Goal: Obtain resource: Download file/media

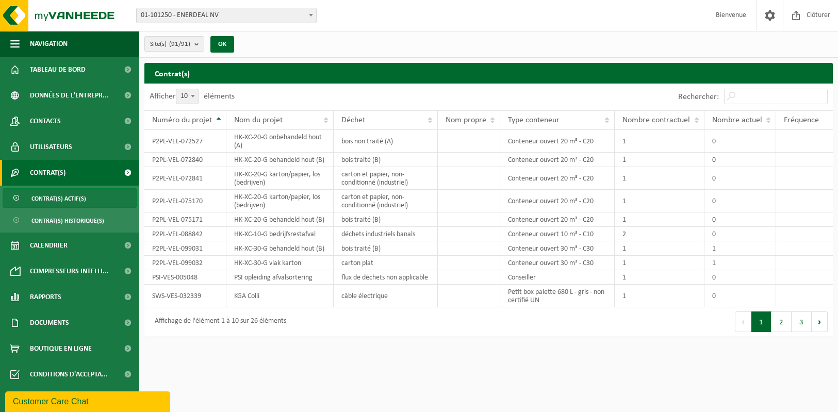
click at [65, 201] on span "Contrat(s) actif(s)" at bounding box center [58, 199] width 55 height 20
click at [164, 141] on td "P2PL-VEL-072527" at bounding box center [185, 141] width 82 height 23
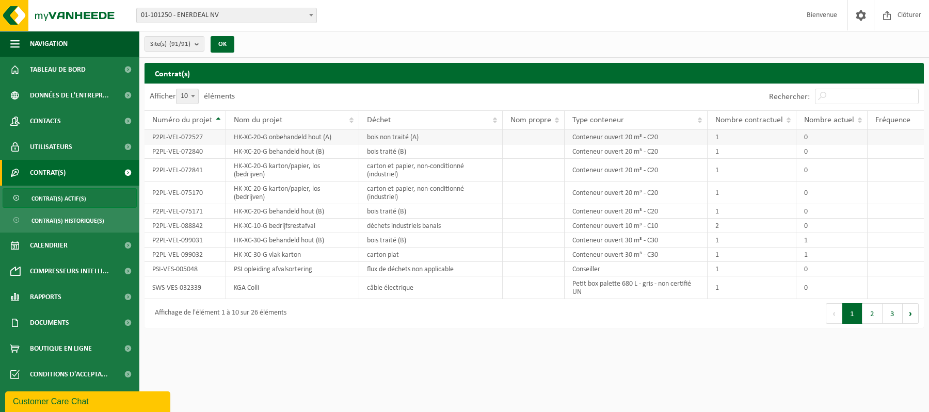
click at [194, 135] on td "P2PL-VEL-072527" at bounding box center [185, 137] width 82 height 14
click at [98, 173] on link "Contrat(s)" at bounding box center [69, 173] width 139 height 26
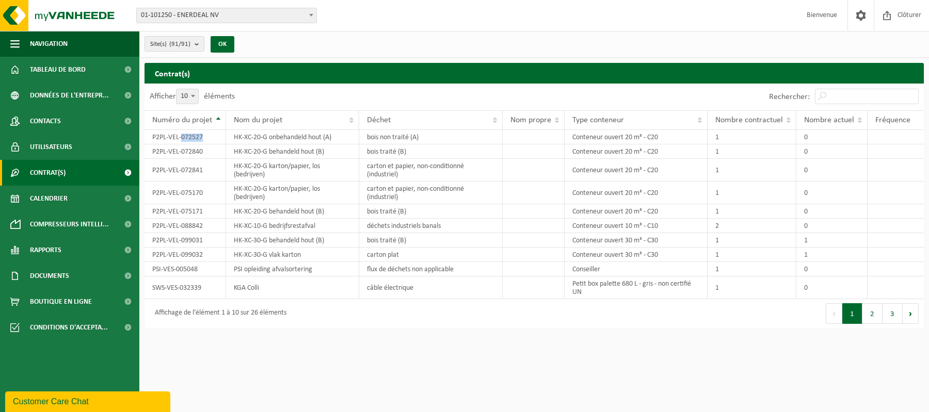
click at [98, 170] on link "Contrat(s)" at bounding box center [69, 173] width 139 height 26
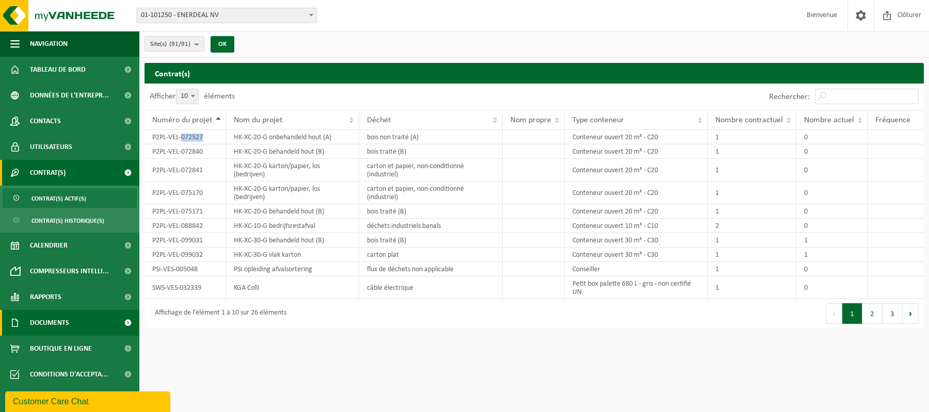
click at [57, 320] on span "Documents" at bounding box center [49, 323] width 39 height 26
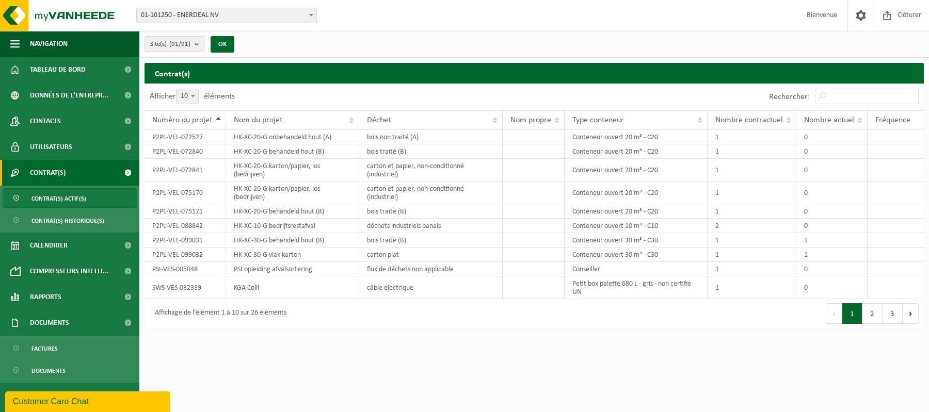
drag, startPoint x: 57, startPoint y: 320, endPoint x: 205, endPoint y: 341, distance: 150.0
click at [205, 341] on html "Site: 01-101250 - ENERDEAL NV 10-924077 - ENERDEAL / IBV NOUVEAU HANGAR 10-9221…" at bounding box center [464, 206] width 929 height 412
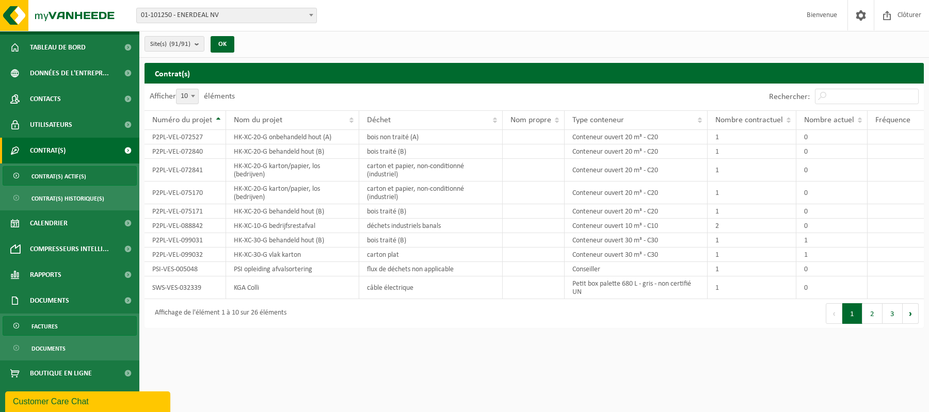
click at [73, 322] on link "Factures" at bounding box center [70, 326] width 134 height 20
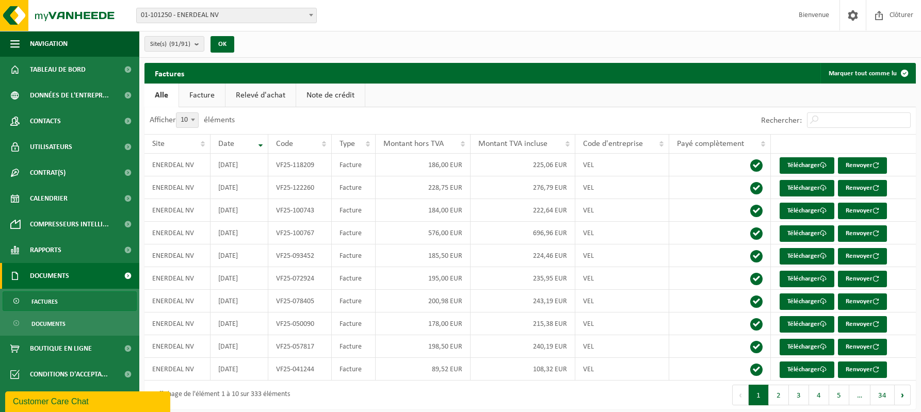
click at [213, 99] on link "Facture" at bounding box center [202, 96] width 46 height 24
click at [249, 96] on link "Relevé d'achat" at bounding box center [261, 96] width 70 height 24
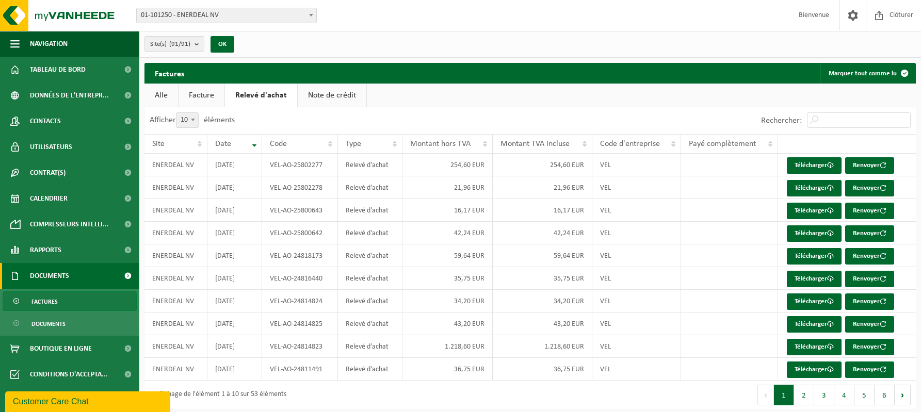
click at [316, 96] on link "Note de crédit" at bounding box center [332, 96] width 69 height 24
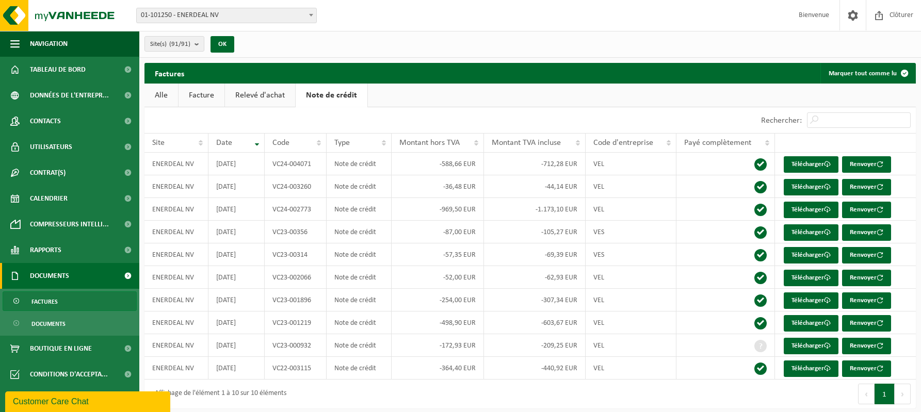
click at [166, 96] on link "Alle" at bounding box center [161, 96] width 34 height 24
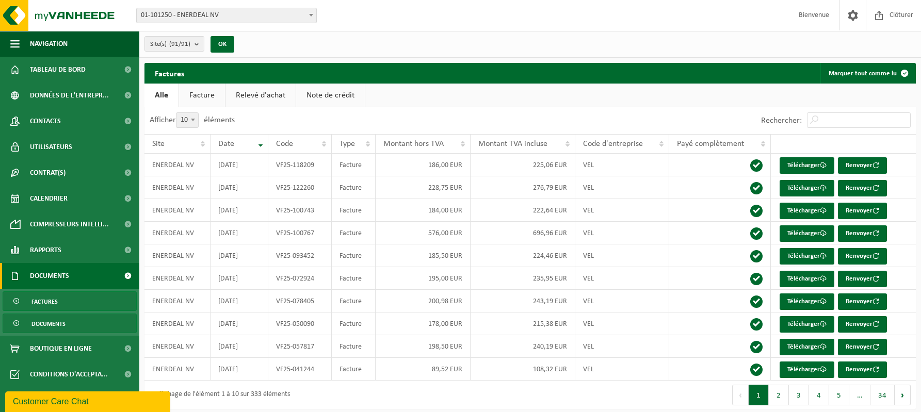
click at [69, 324] on link "Documents" at bounding box center [70, 324] width 134 height 20
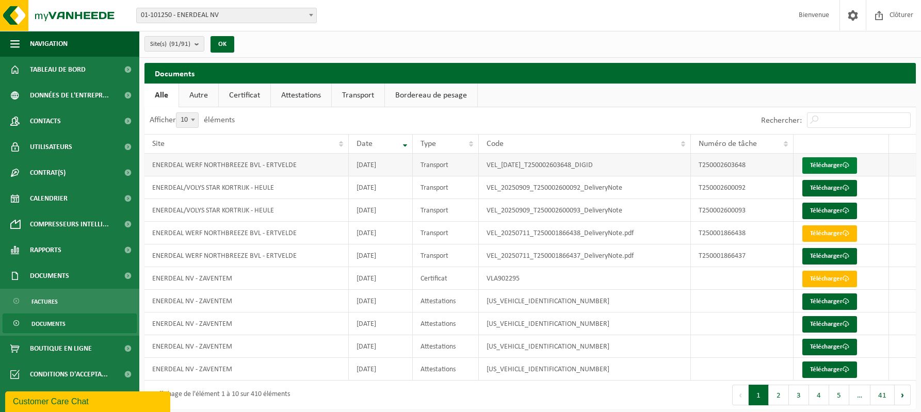
click at [810, 164] on link "Télécharger" at bounding box center [829, 165] width 55 height 17
click at [83, 246] on link "Rapports" at bounding box center [69, 250] width 139 height 26
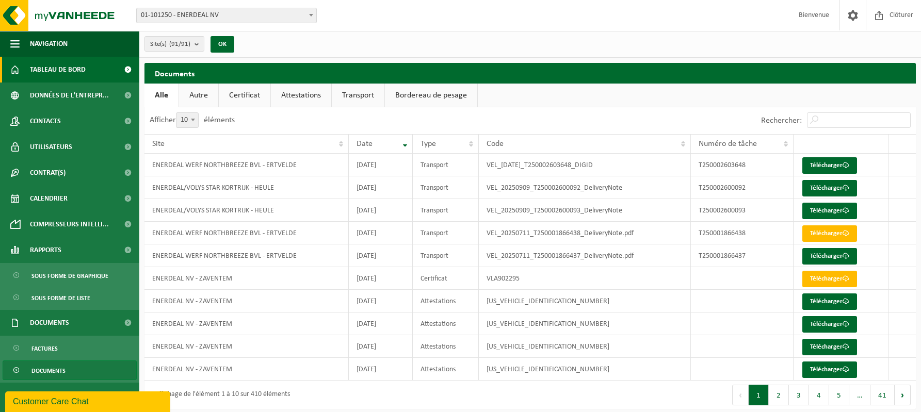
click at [56, 65] on span "Tableau de bord" at bounding box center [58, 70] width 56 height 26
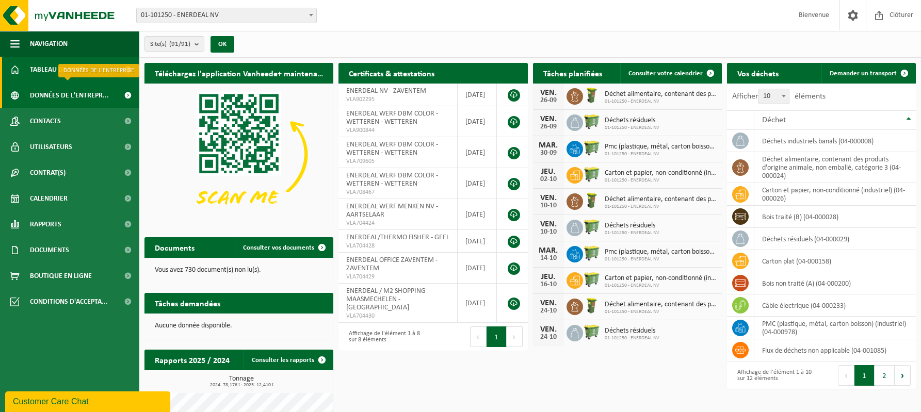
click at [34, 99] on span "Données de l'entrepr..." at bounding box center [69, 96] width 79 height 26
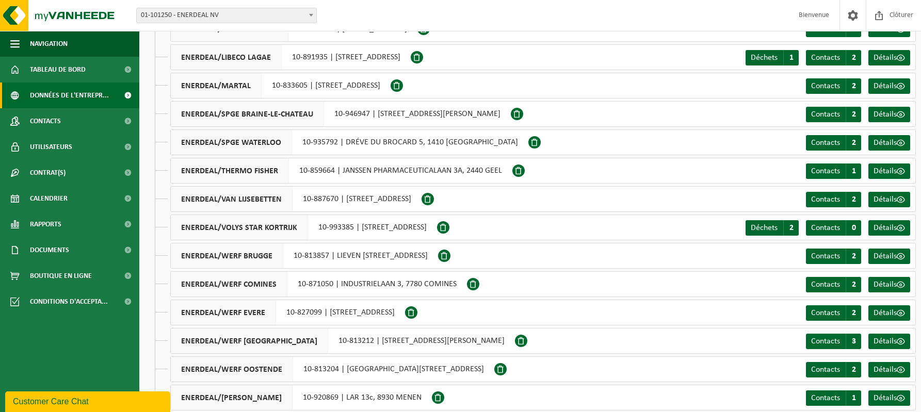
scroll to position [2251, 0]
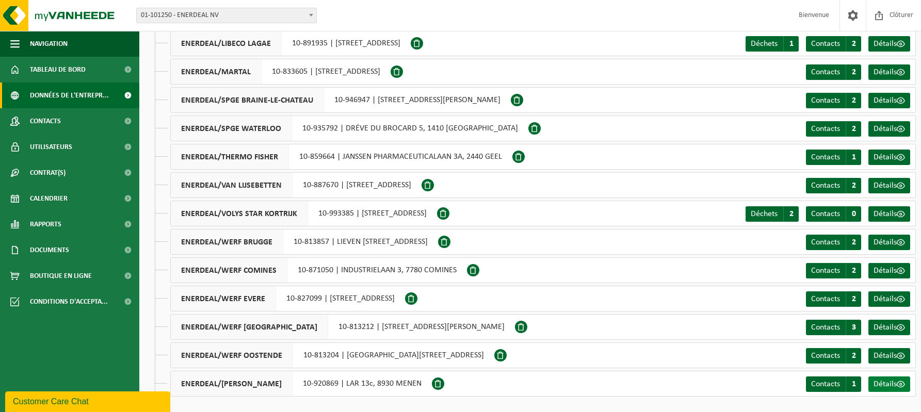
click at [885, 383] on span "Détails" at bounding box center [885, 384] width 23 height 8
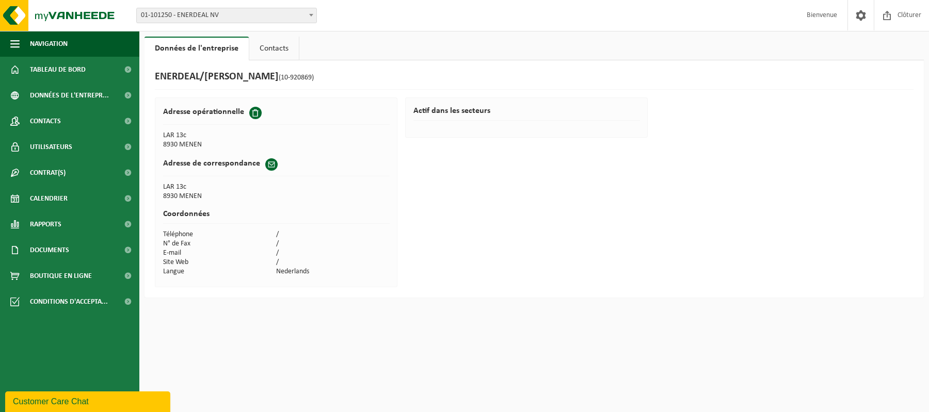
click at [266, 51] on link "Contacts" at bounding box center [274, 49] width 50 height 24
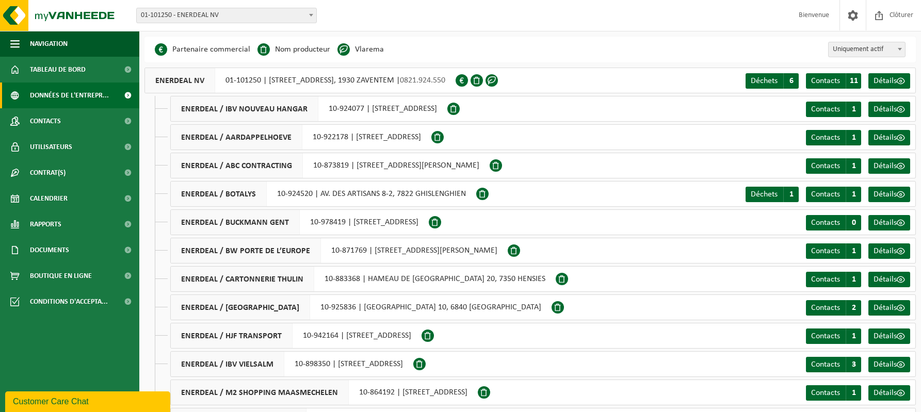
click at [310, 50] on li "Nom producteur" at bounding box center [293, 49] width 73 height 15
click at [54, 125] on span "Contacts" at bounding box center [45, 121] width 31 height 26
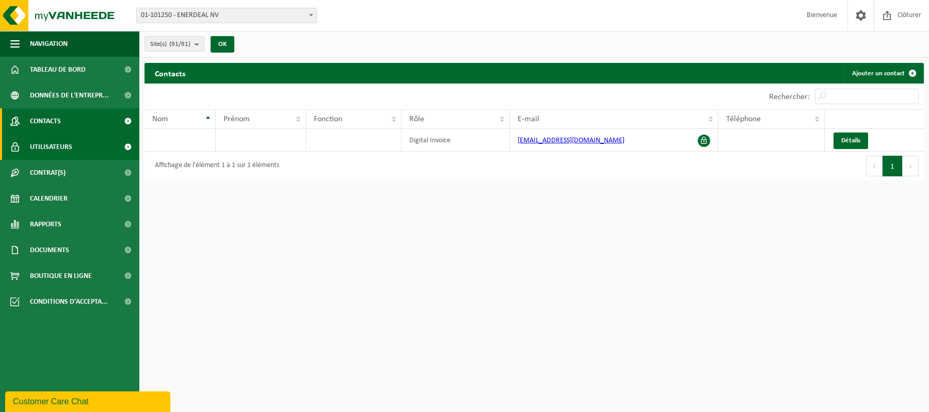
click at [55, 147] on span "Utilisateurs" at bounding box center [51, 147] width 42 height 26
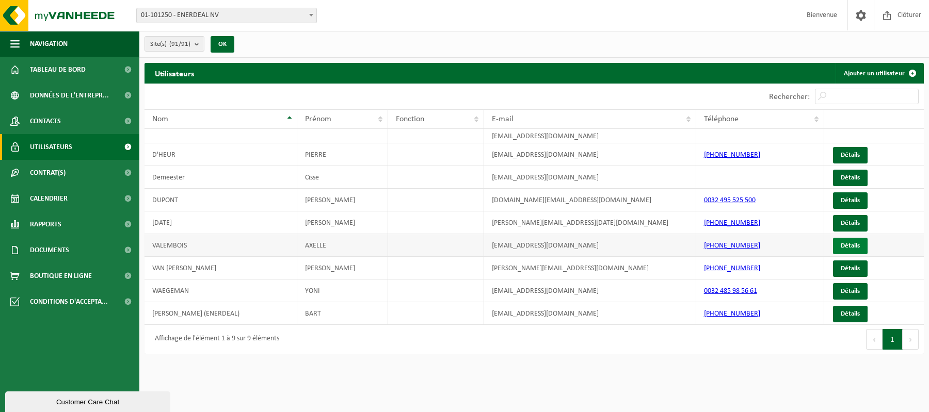
click at [850, 245] on link "Détails" at bounding box center [850, 246] width 35 height 17
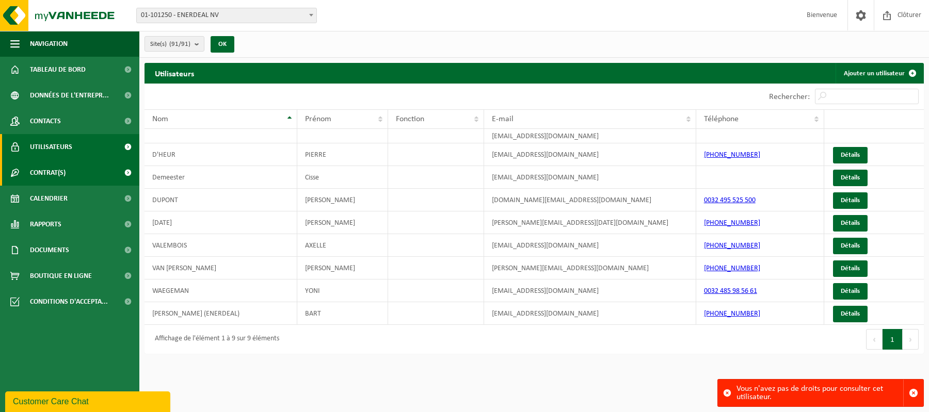
click at [53, 170] on span "Contrat(s)" at bounding box center [48, 173] width 36 height 26
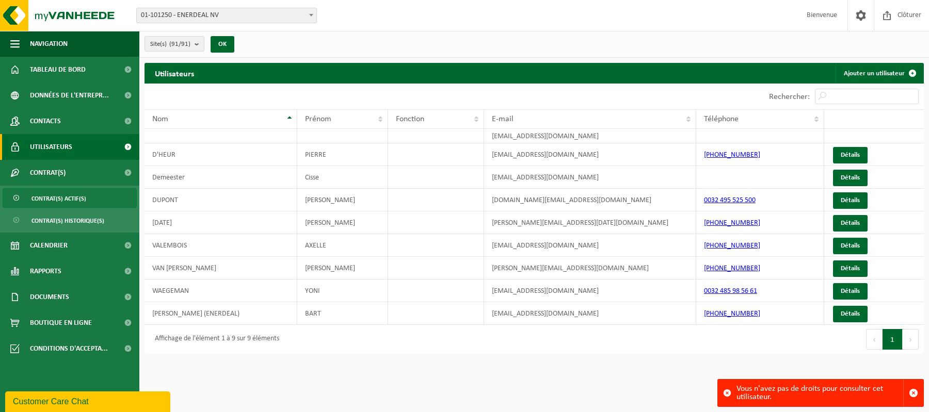
click at [58, 204] on span "Contrat(s) actif(s)" at bounding box center [58, 199] width 55 height 20
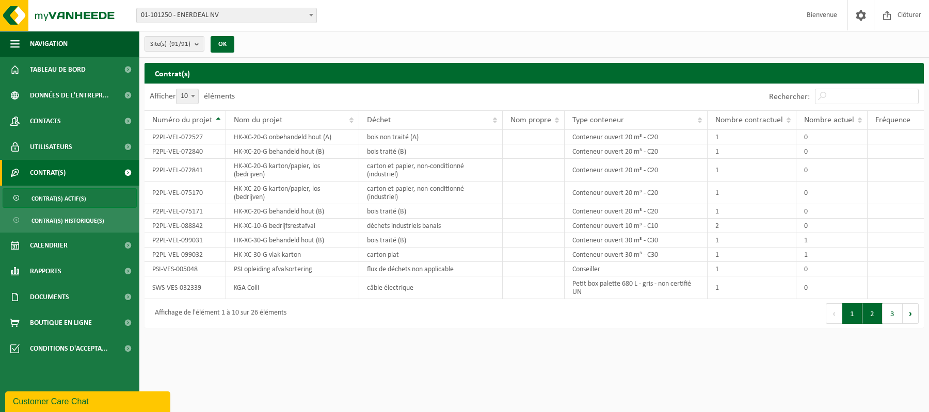
click at [871, 317] on button "2" at bounding box center [872, 313] width 20 height 21
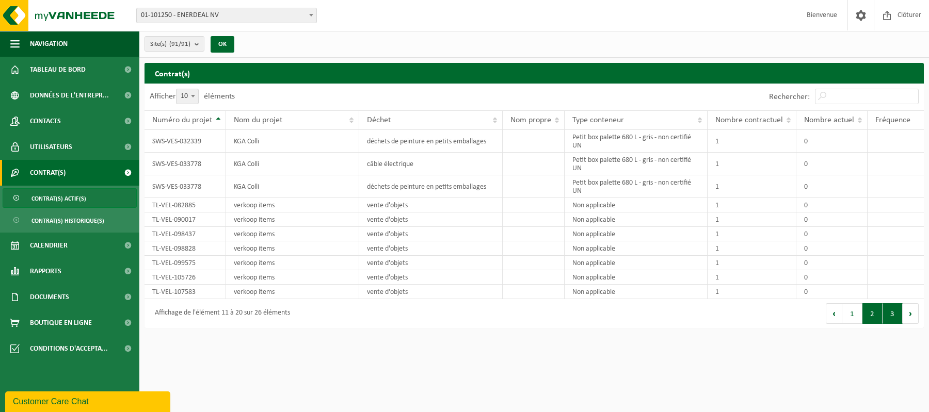
click at [894, 308] on button "3" at bounding box center [892, 313] width 20 height 21
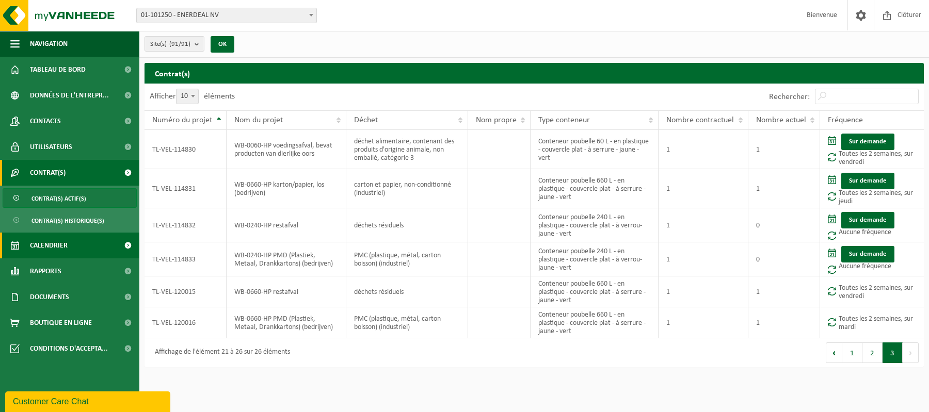
click at [51, 244] on span "Calendrier" at bounding box center [49, 246] width 38 height 26
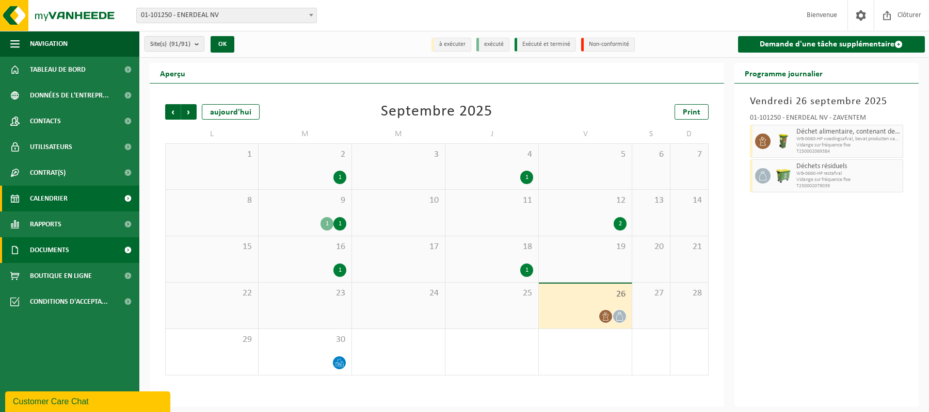
click at [54, 253] on span "Documents" at bounding box center [49, 250] width 39 height 26
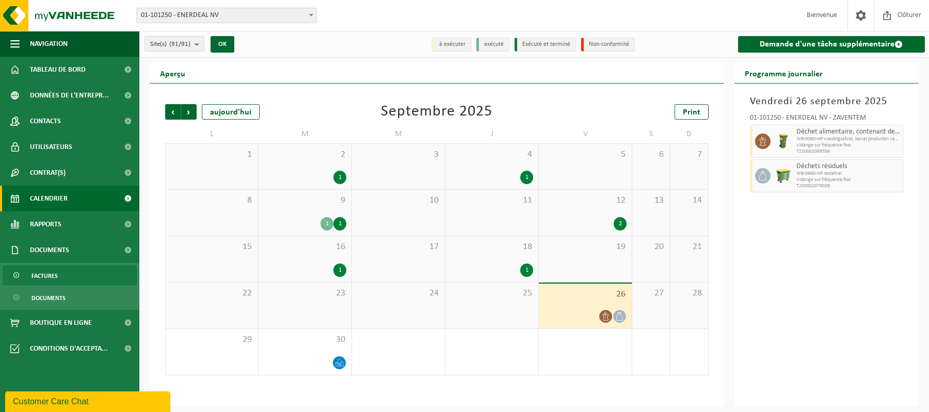
click at [44, 277] on span "Factures" at bounding box center [44, 276] width 26 height 20
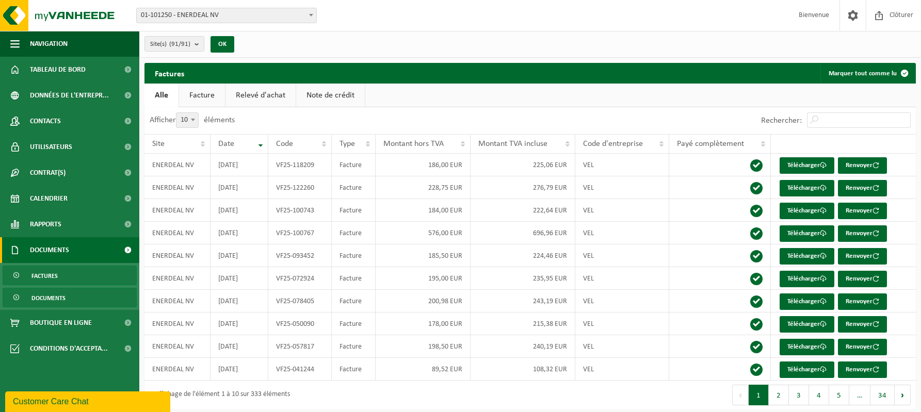
click at [45, 297] on span "Documents" at bounding box center [48, 298] width 34 height 20
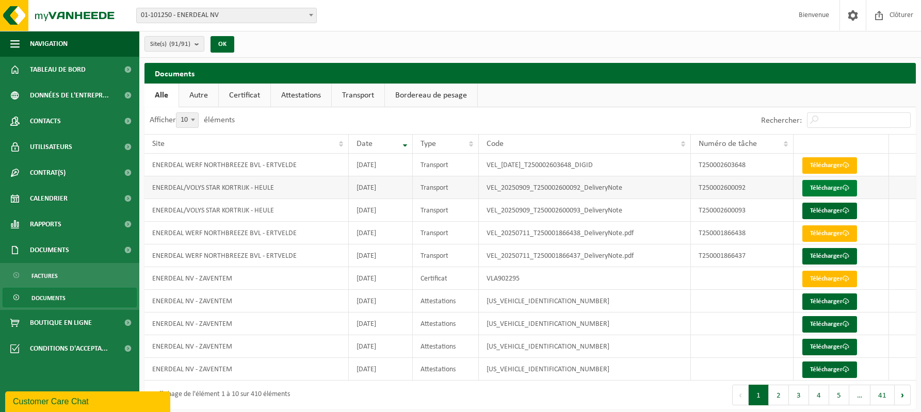
click at [822, 188] on link "Télécharger" at bounding box center [829, 188] width 55 height 17
click at [50, 299] on span "Documents" at bounding box center [48, 298] width 34 height 20
click at [835, 163] on link "Télécharger" at bounding box center [829, 165] width 55 height 17
click at [234, 205] on td "ENERDEAL/VOLYS STAR KORTRIJK - HEULE" at bounding box center [246, 210] width 204 height 23
click at [195, 101] on link "Autre" at bounding box center [198, 96] width 39 height 24
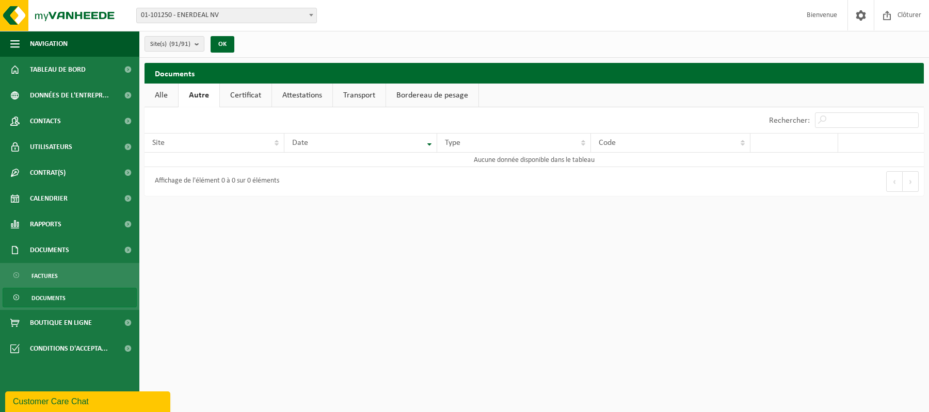
click at [250, 93] on link "Certificat" at bounding box center [246, 96] width 52 height 24
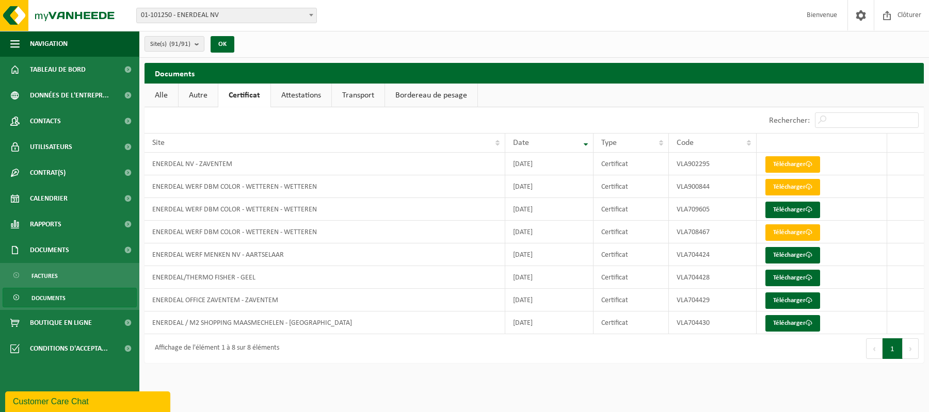
click at [300, 92] on link "Attestations" at bounding box center [301, 96] width 60 height 24
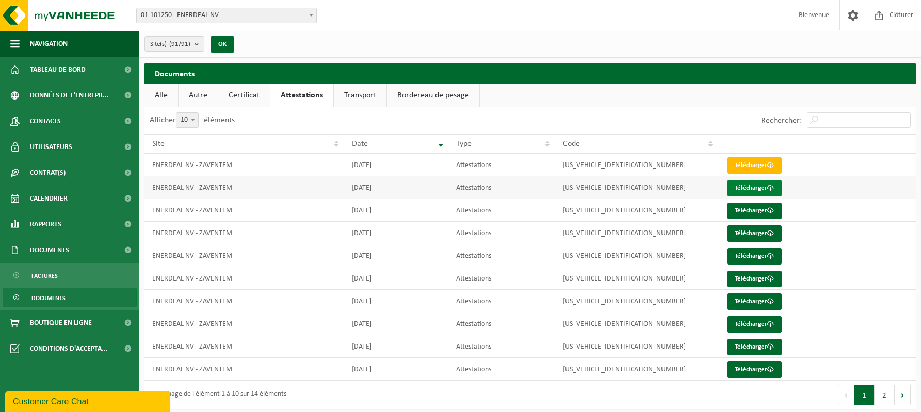
click at [755, 187] on link "Télécharger" at bounding box center [754, 188] width 55 height 17
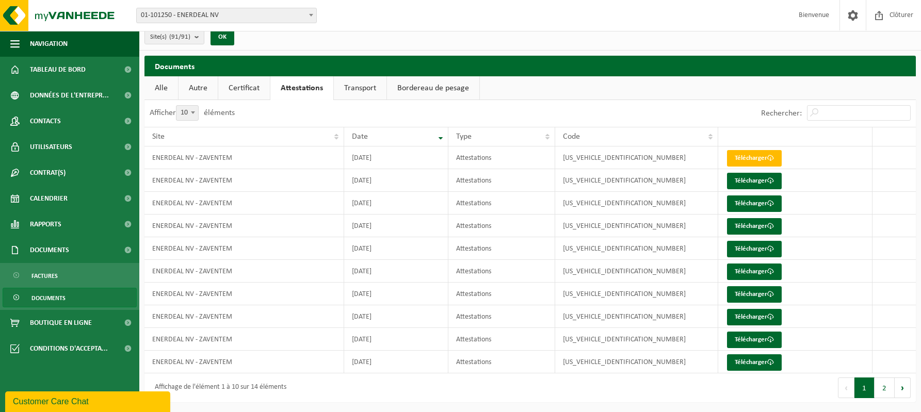
click at [55, 298] on span "Documents" at bounding box center [48, 298] width 34 height 20
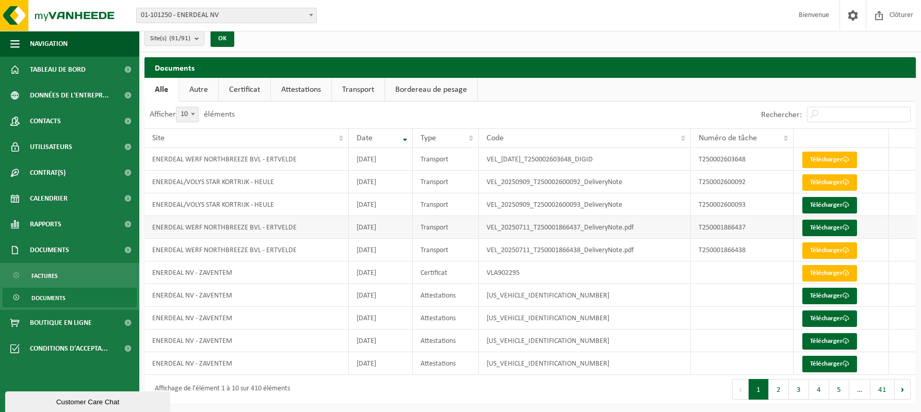
scroll to position [7, 0]
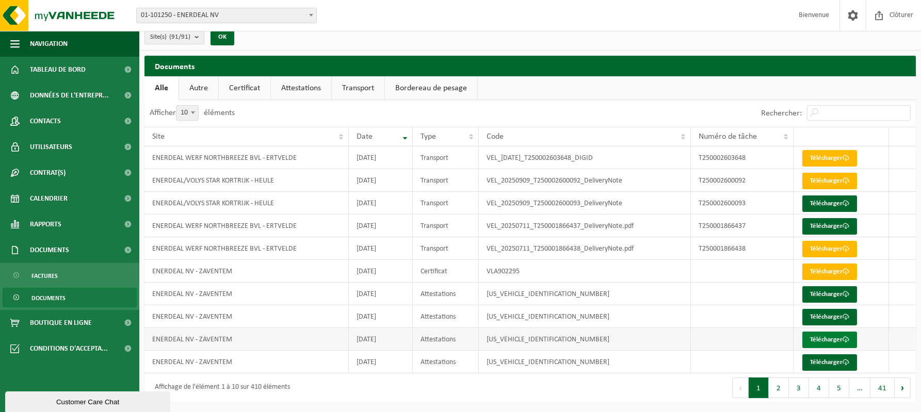
click at [831, 338] on link "Télécharger" at bounding box center [829, 340] width 55 height 17
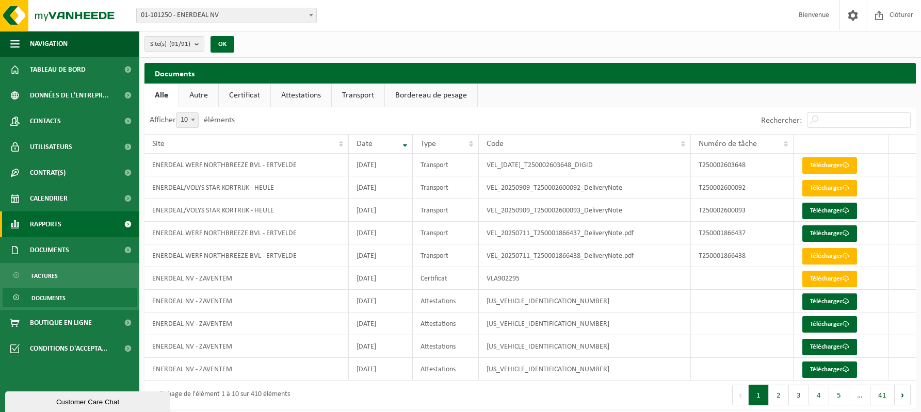
click at [39, 227] on span "Rapports" at bounding box center [45, 225] width 31 height 26
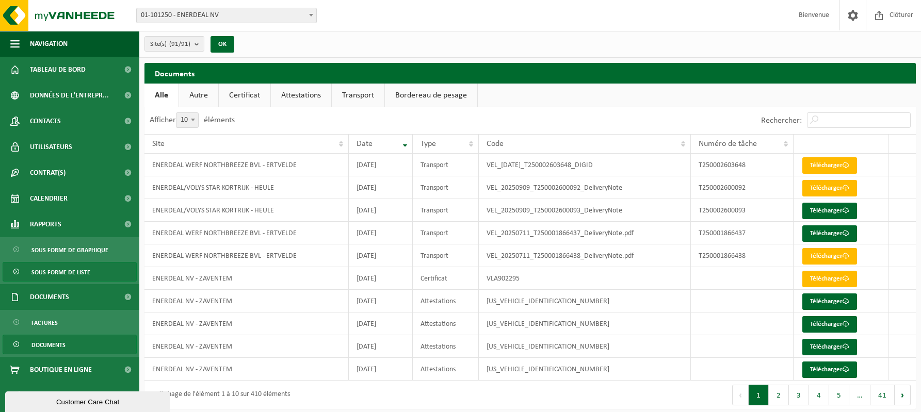
click at [39, 270] on span "Sous forme de liste" at bounding box center [60, 273] width 59 height 20
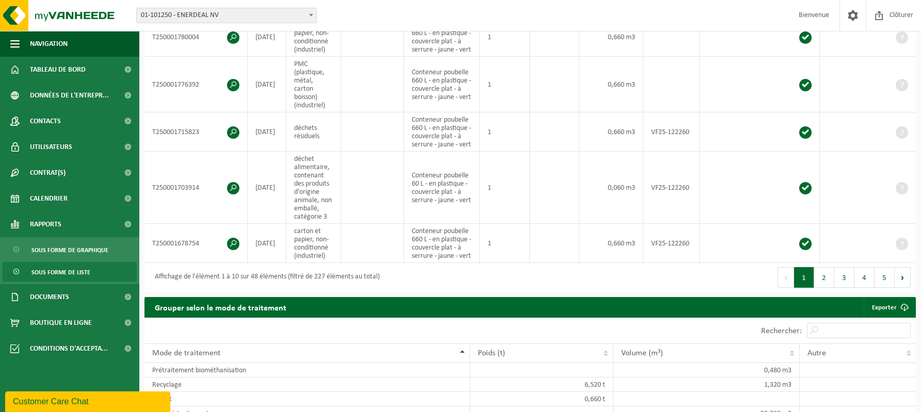
scroll to position [464, 0]
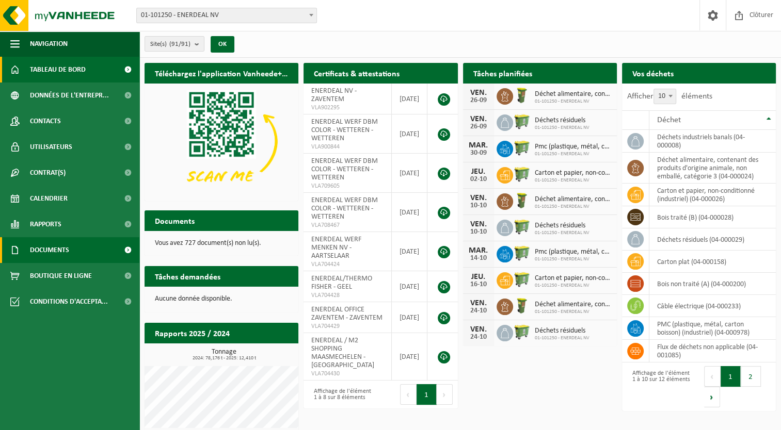
click at [75, 250] on link "Documents" at bounding box center [69, 250] width 139 height 26
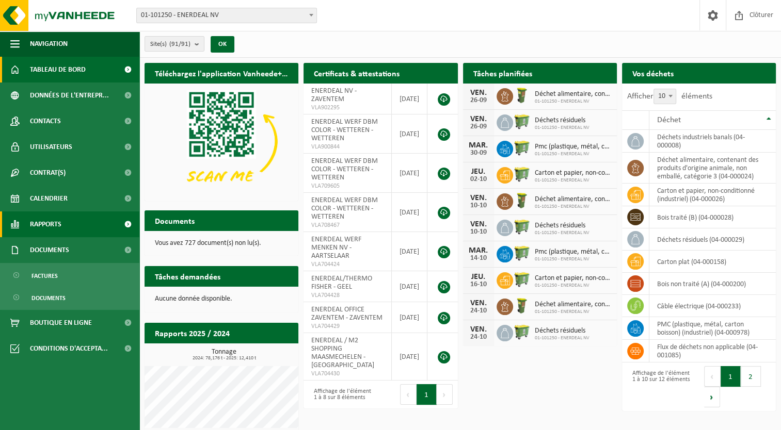
click at [41, 223] on span "Rapports" at bounding box center [45, 225] width 31 height 26
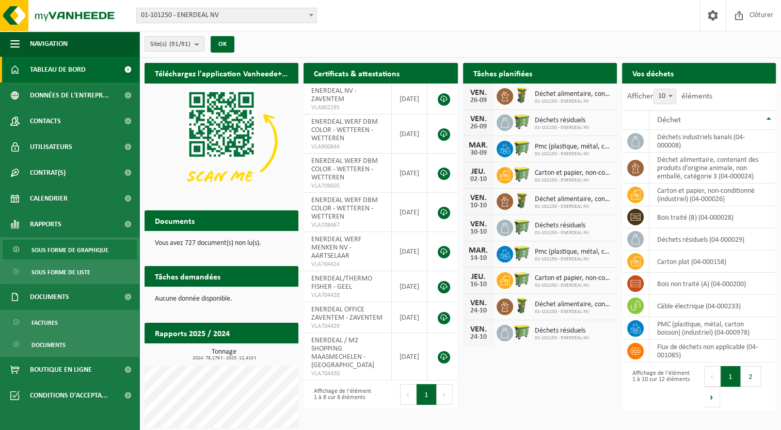
click at [39, 249] on span "Sous forme de graphique" at bounding box center [69, 250] width 77 height 20
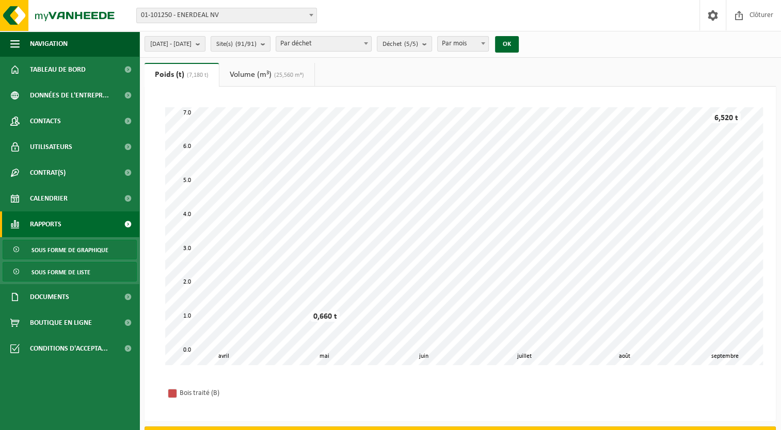
click at [43, 271] on span "Sous forme de liste" at bounding box center [60, 273] width 59 height 20
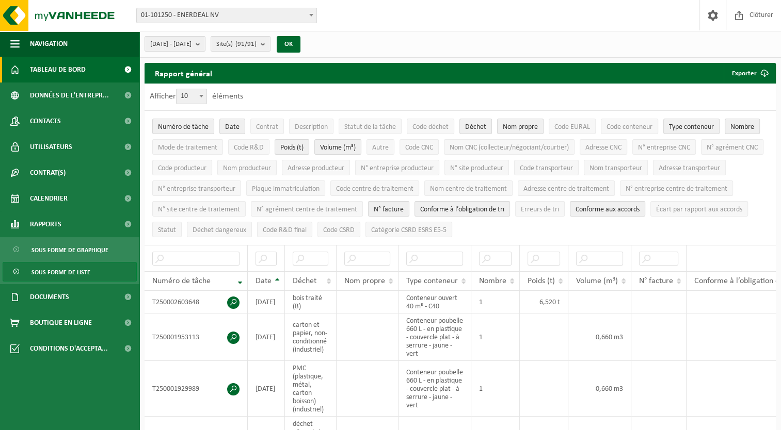
click at [66, 67] on span "Tableau de bord" at bounding box center [58, 70] width 56 height 26
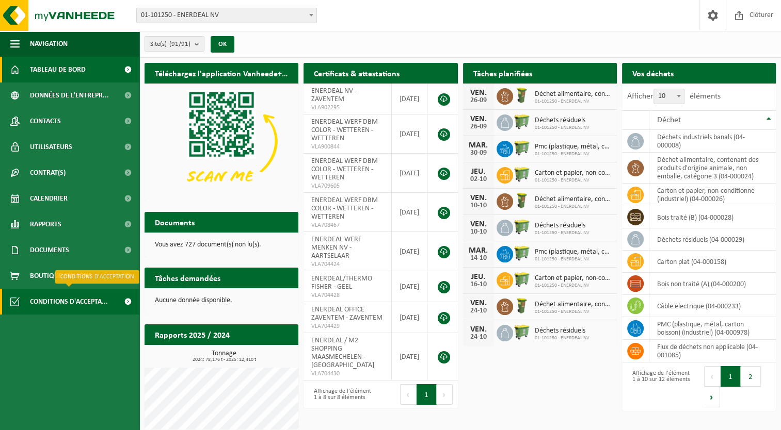
click at [57, 302] on span "Conditions d'accepta..." at bounding box center [69, 302] width 78 height 26
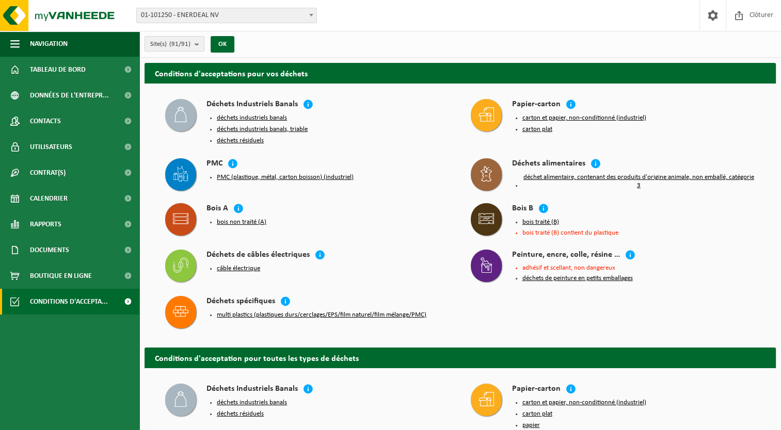
click at [198, 43] on b "submit" at bounding box center [199, 44] width 9 height 14
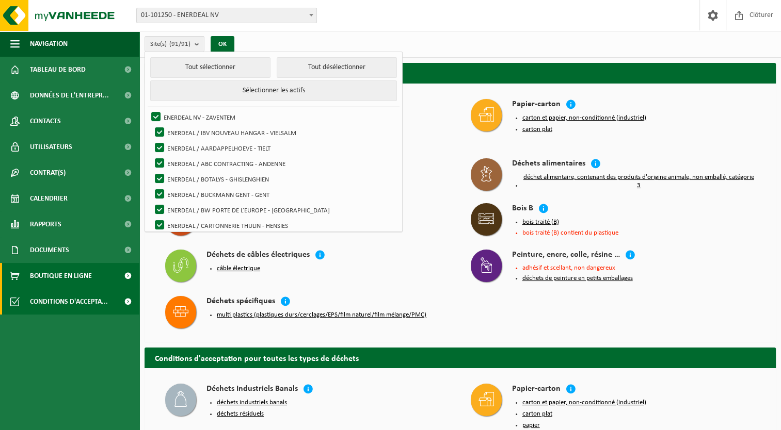
click at [56, 273] on span "Boutique en ligne" at bounding box center [61, 276] width 62 height 26
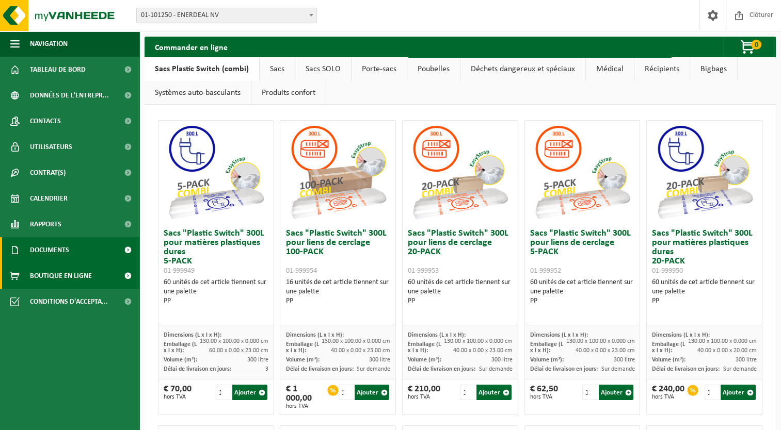
click at [49, 249] on span "Documents" at bounding box center [49, 250] width 39 height 26
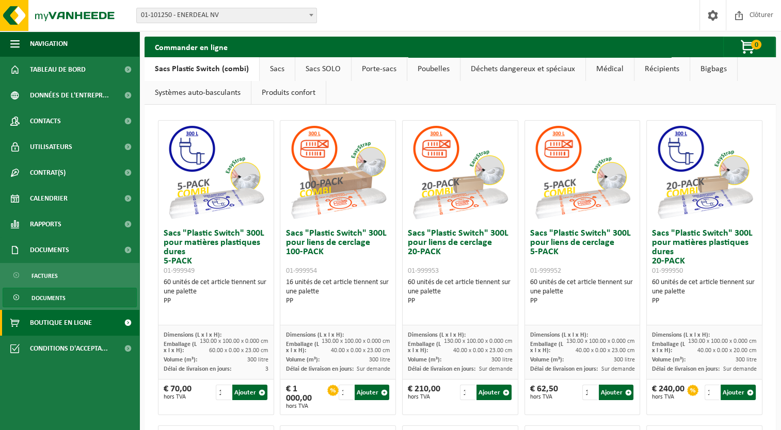
click at [37, 297] on span "Documents" at bounding box center [48, 298] width 34 height 20
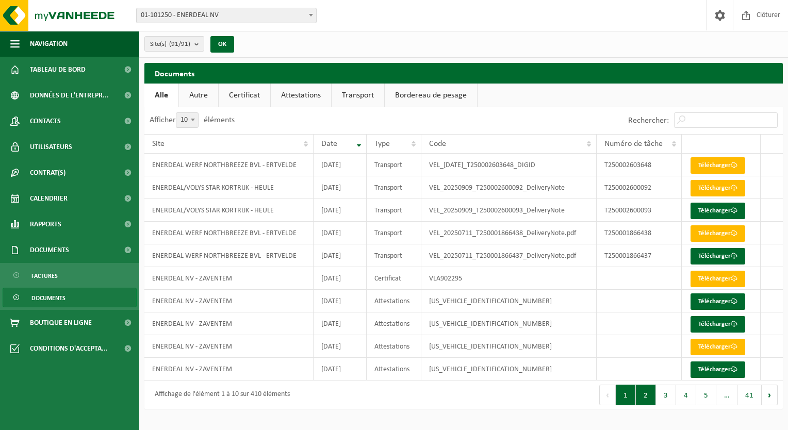
click at [648, 396] on button "2" at bounding box center [646, 395] width 20 height 21
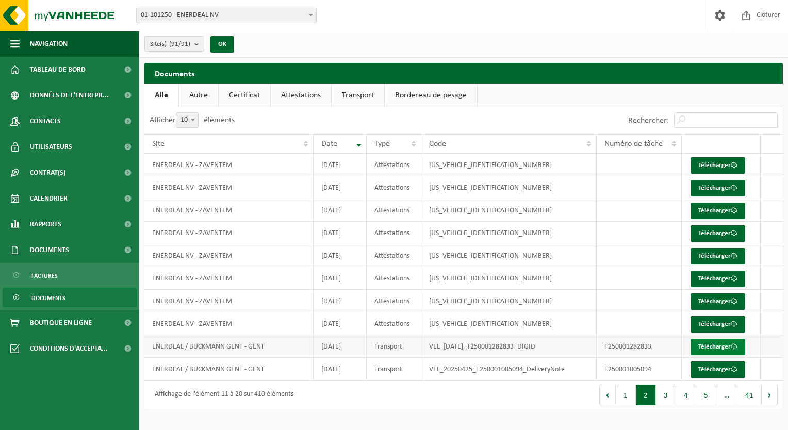
click at [717, 346] on link "Télécharger" at bounding box center [718, 347] width 55 height 17
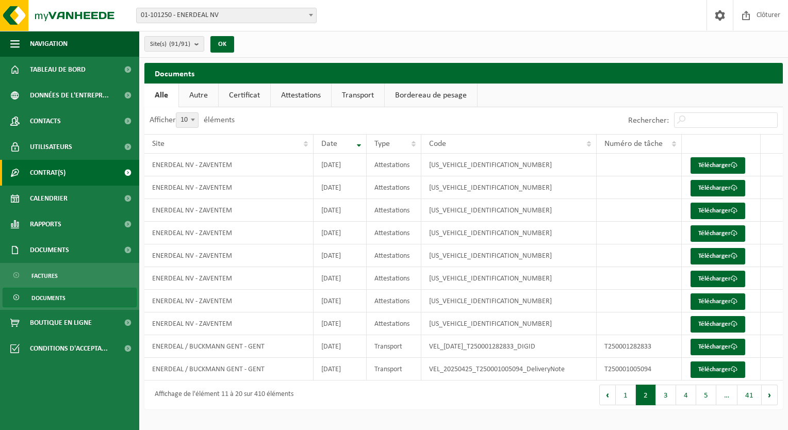
click at [86, 171] on link "Contrat(s)" at bounding box center [69, 173] width 139 height 26
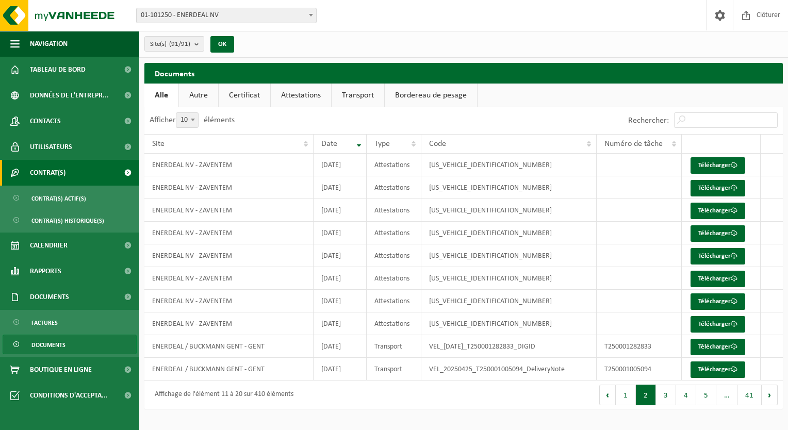
click at [126, 174] on span at bounding box center [127, 173] width 23 height 26
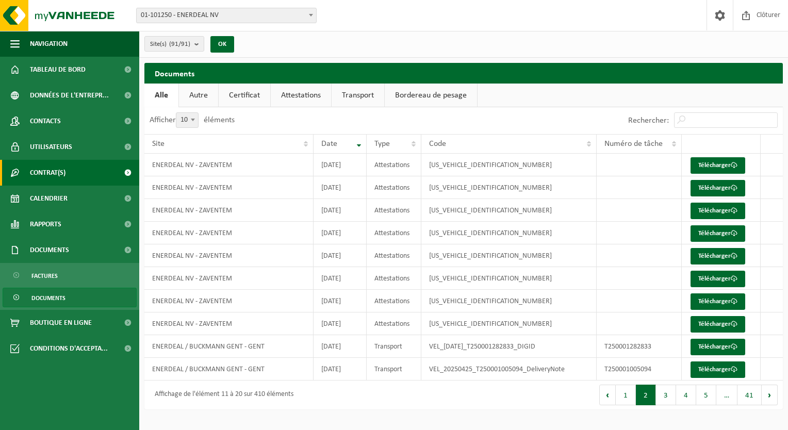
click at [127, 172] on span at bounding box center [127, 173] width 23 height 26
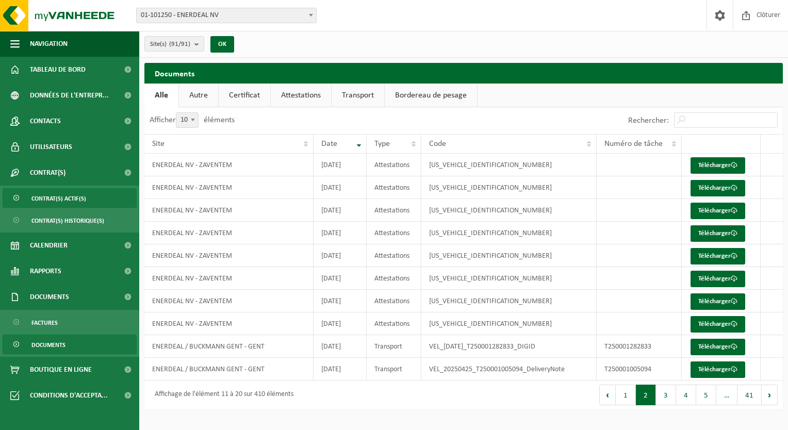
click at [56, 195] on span "Contrat(s) actif(s)" at bounding box center [58, 199] width 55 height 20
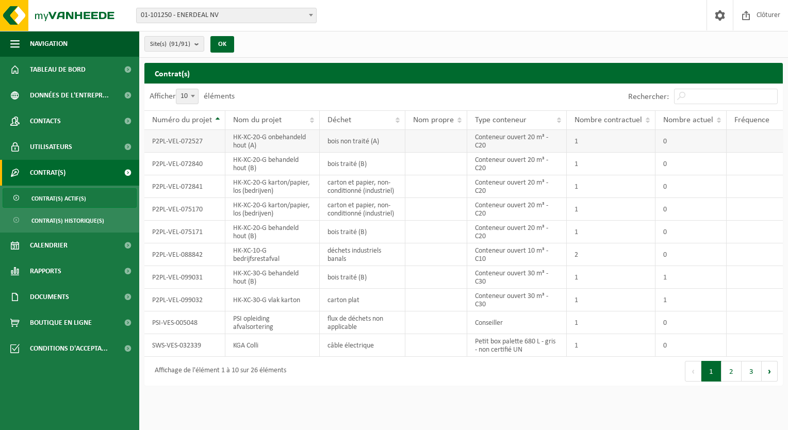
click at [177, 143] on td "P2PL-VEL-072527" at bounding box center [184, 141] width 81 height 23
click at [57, 224] on span "Contrat(s) historique(s)" at bounding box center [67, 221] width 73 height 20
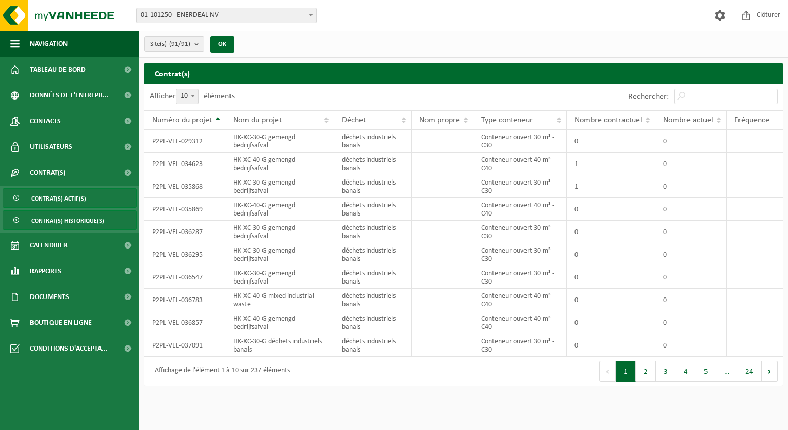
click at [62, 199] on span "Contrat(s) actif(s)" at bounding box center [58, 199] width 55 height 20
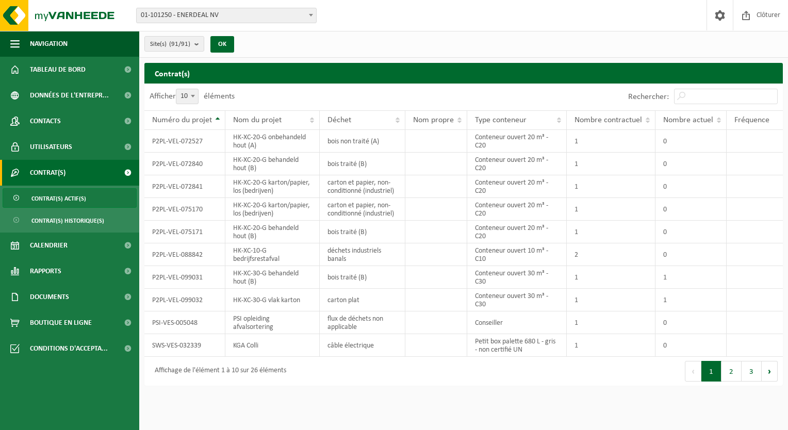
click at [195, 96] on b at bounding box center [193, 96] width 4 height 3
click at [196, 89] on select "10 25 50 100" at bounding box center [194, 89] width 31 height 1
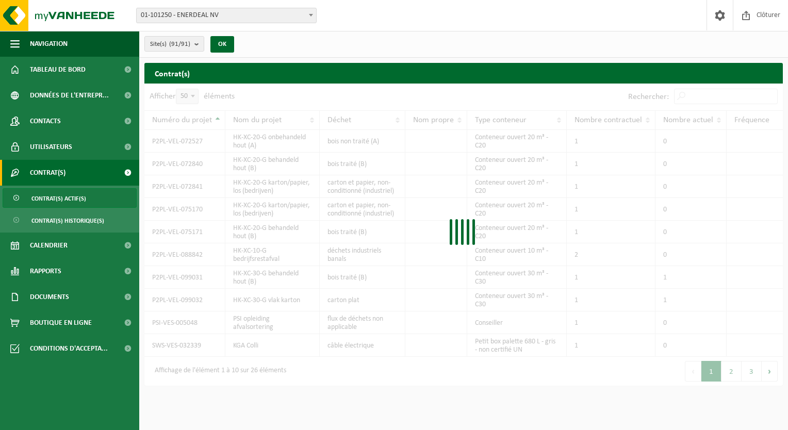
select select "50"
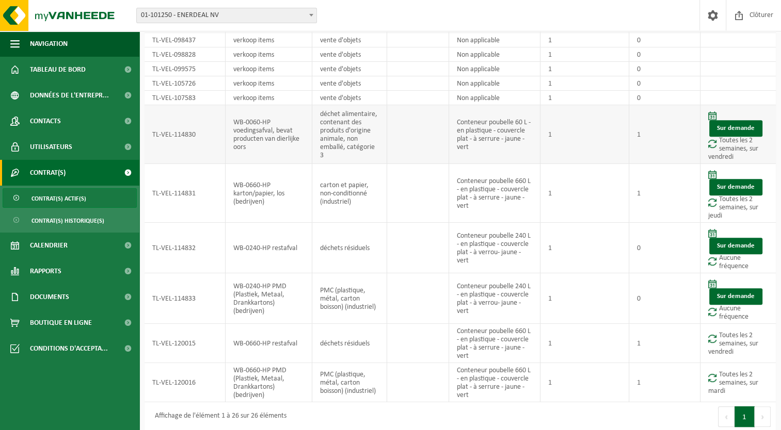
scroll to position [456, 0]
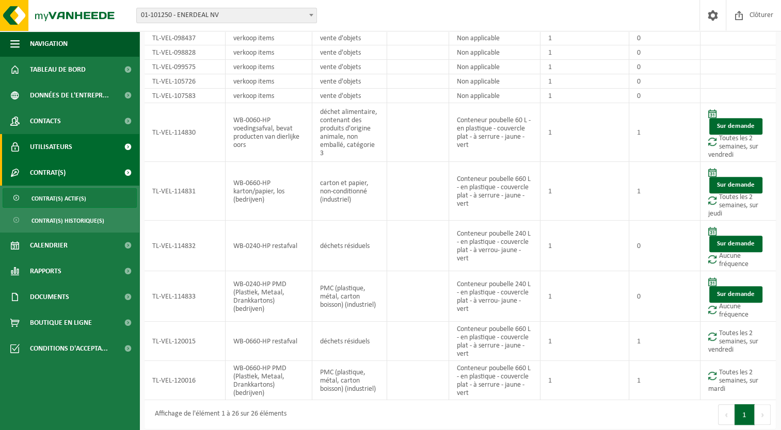
click at [59, 147] on span "Utilisateurs" at bounding box center [51, 147] width 42 height 26
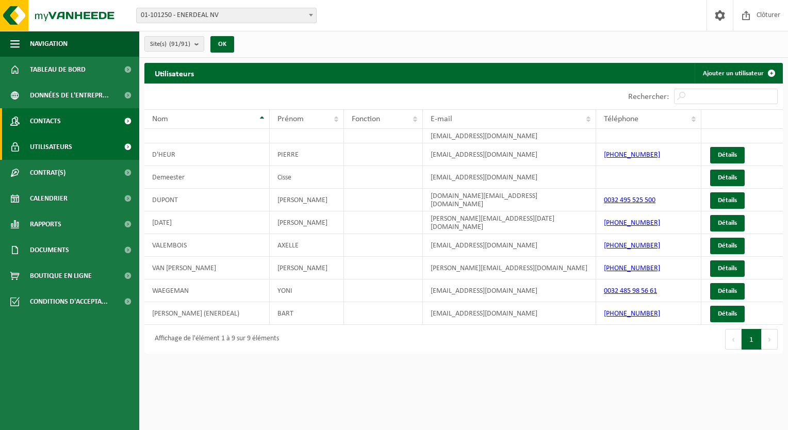
click at [58, 120] on span "Contacts" at bounding box center [45, 121] width 31 height 26
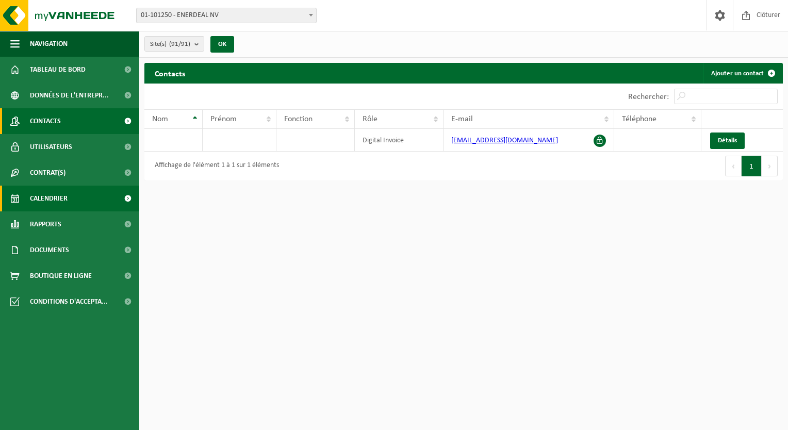
click at [41, 198] on span "Calendrier" at bounding box center [49, 199] width 38 height 26
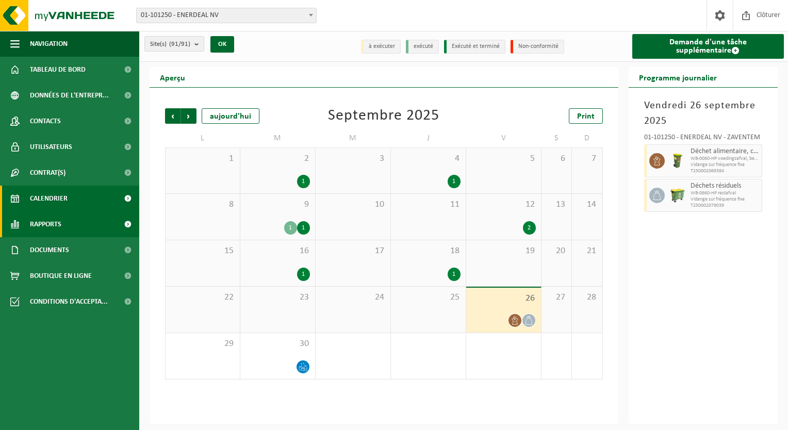
click at [42, 224] on span "Rapports" at bounding box center [45, 225] width 31 height 26
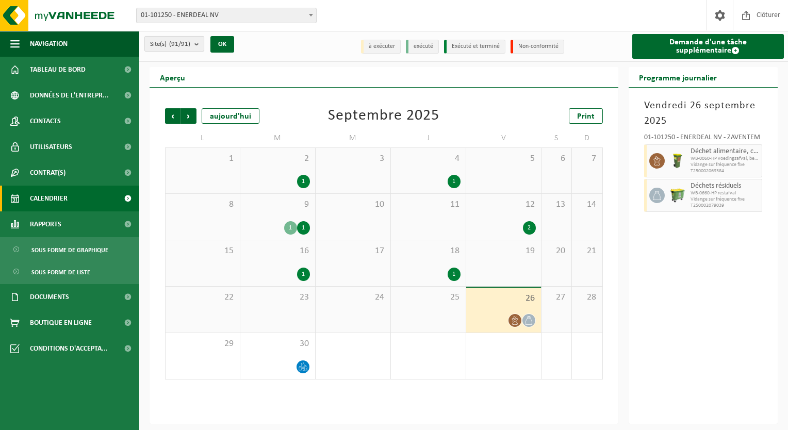
click at [198, 42] on b "submit" at bounding box center [199, 44] width 9 height 14
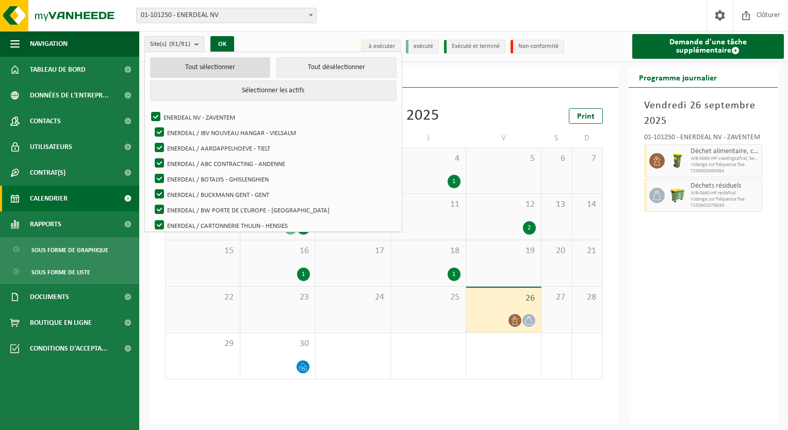
click at [198, 67] on button "Tout sélectionner" at bounding box center [210, 67] width 120 height 21
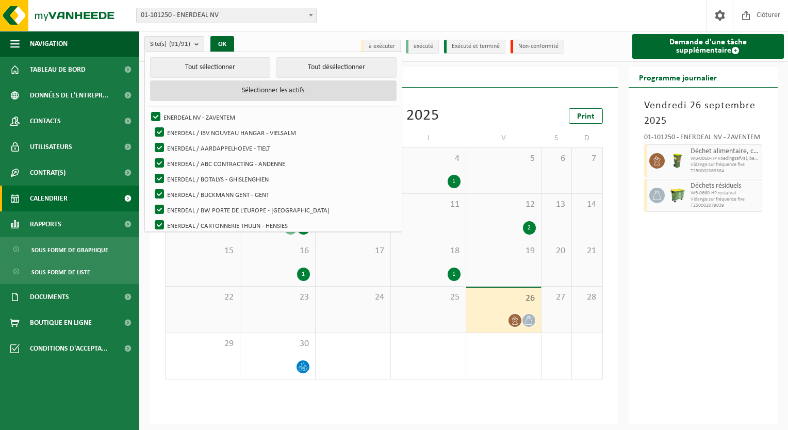
click at [217, 91] on button "Sélectionner les actifs" at bounding box center [273, 90] width 247 height 21
click at [690, 251] on div "Vendredi 26 septembre 2025 01-101250 - ENERDEAL NV - ZAVENTEM Déchet alimentair…" at bounding box center [704, 256] width 150 height 336
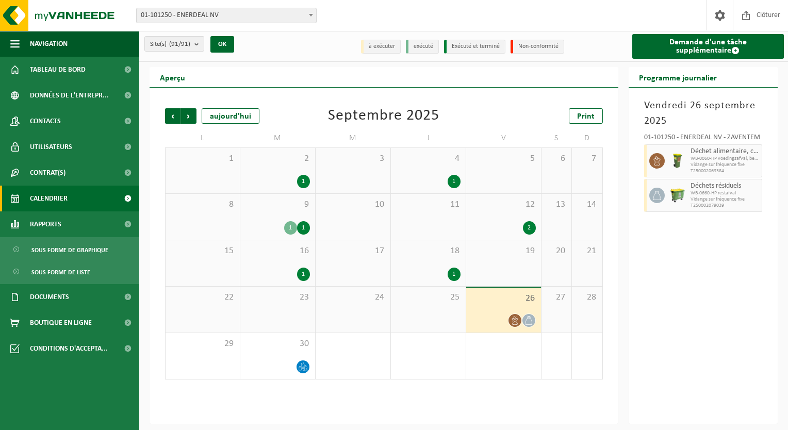
click at [313, 15] on b at bounding box center [311, 15] width 4 height 3
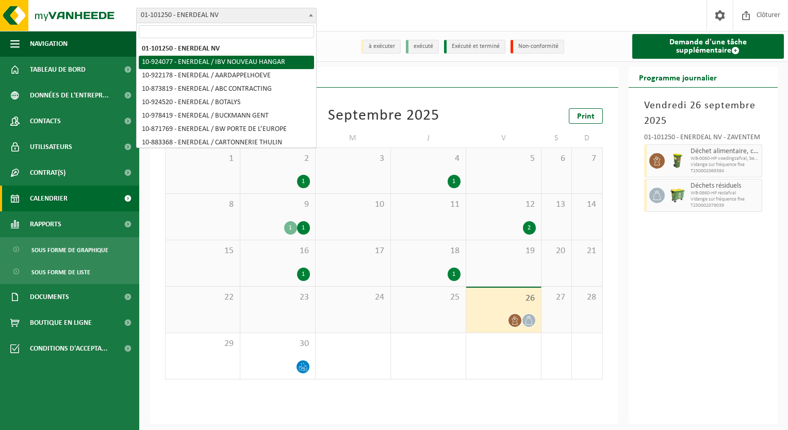
select select "131253"
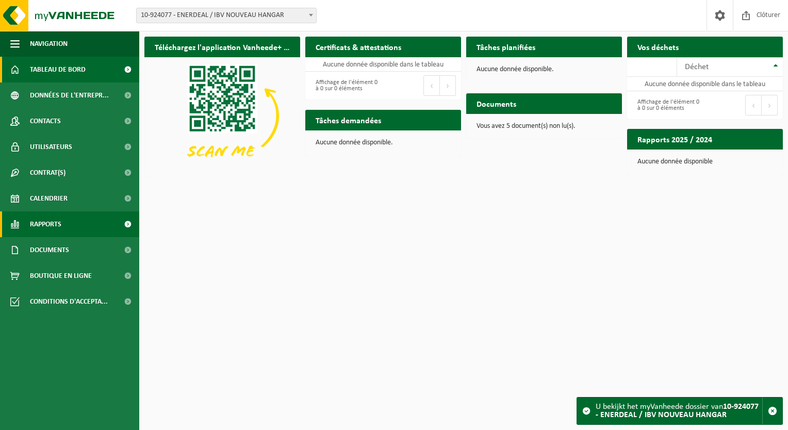
click at [58, 221] on span "Rapports" at bounding box center [45, 225] width 31 height 26
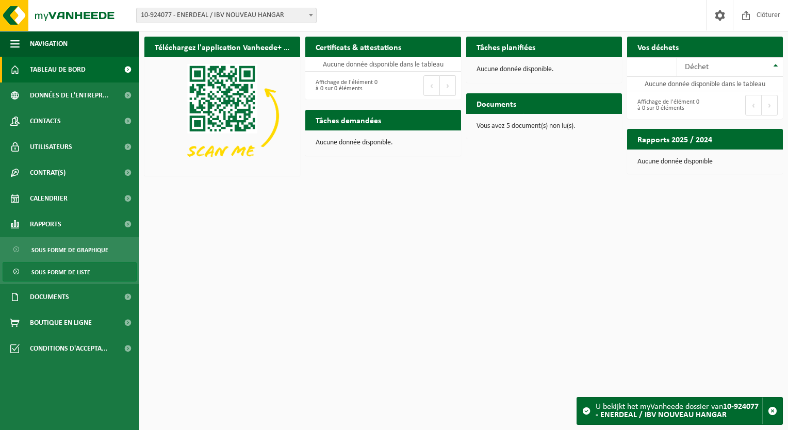
click at [57, 271] on span "Sous forme de liste" at bounding box center [60, 273] width 59 height 20
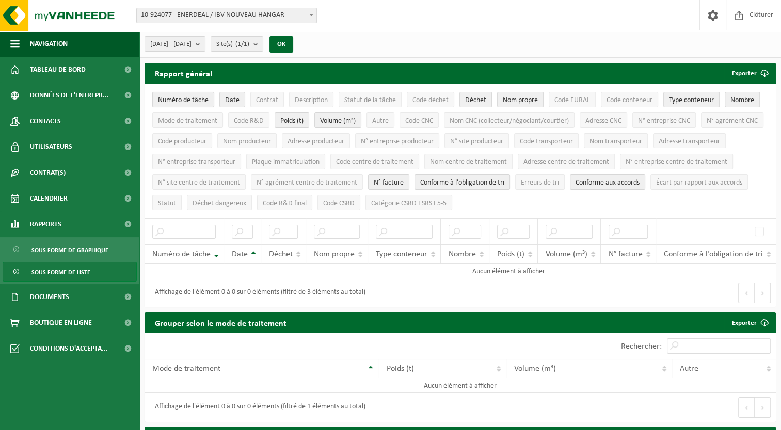
click at [189, 97] on span "Numéro de tâche" at bounding box center [183, 100] width 51 height 8
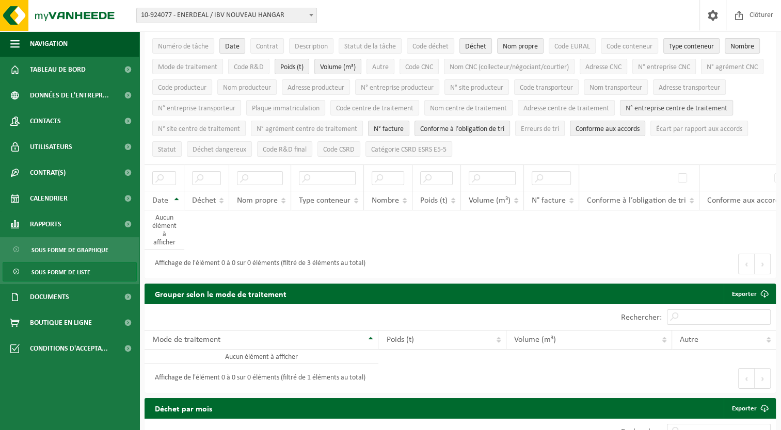
scroll to position [7, 0]
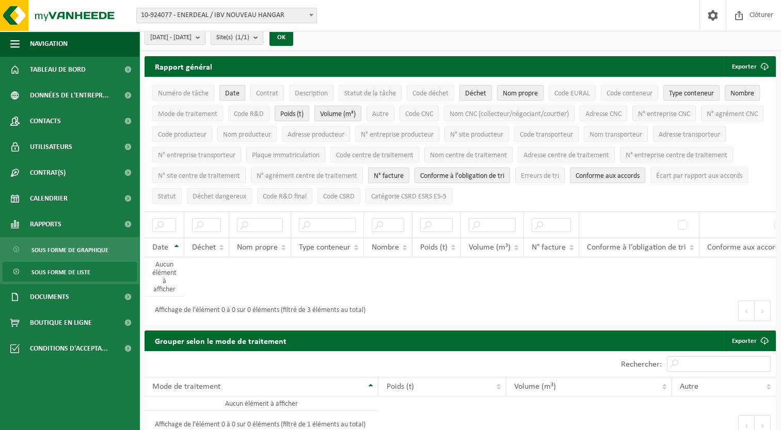
click at [237, 92] on span "Date" at bounding box center [232, 94] width 14 height 8
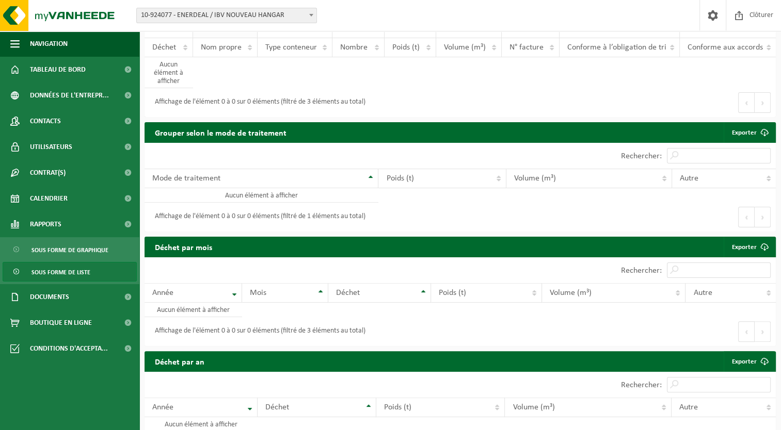
scroll to position [0, 0]
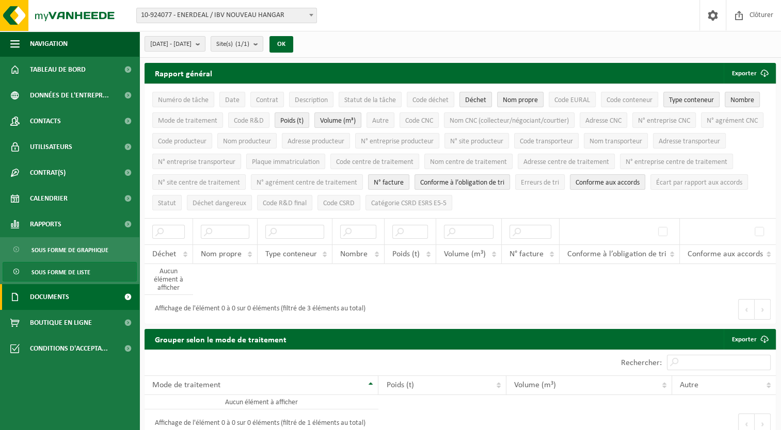
click at [60, 298] on span "Documents" at bounding box center [49, 297] width 39 height 26
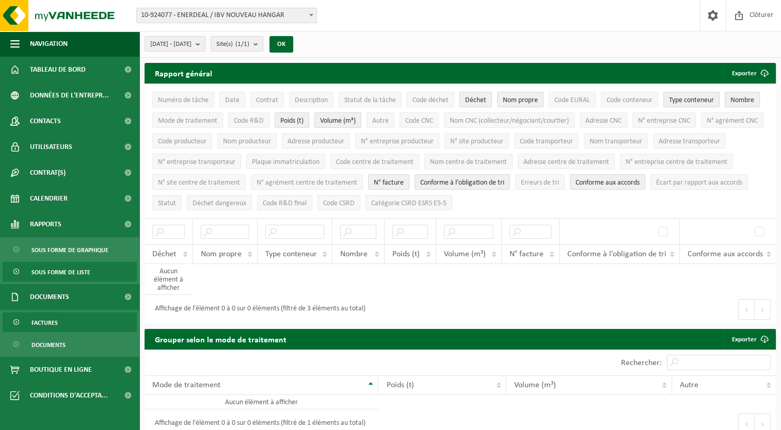
click at [34, 326] on span "Factures" at bounding box center [44, 323] width 26 height 20
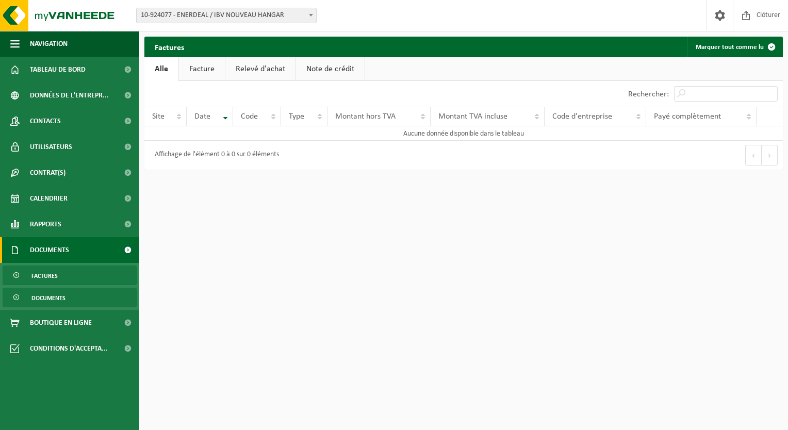
click at [52, 301] on span "Documents" at bounding box center [48, 298] width 34 height 20
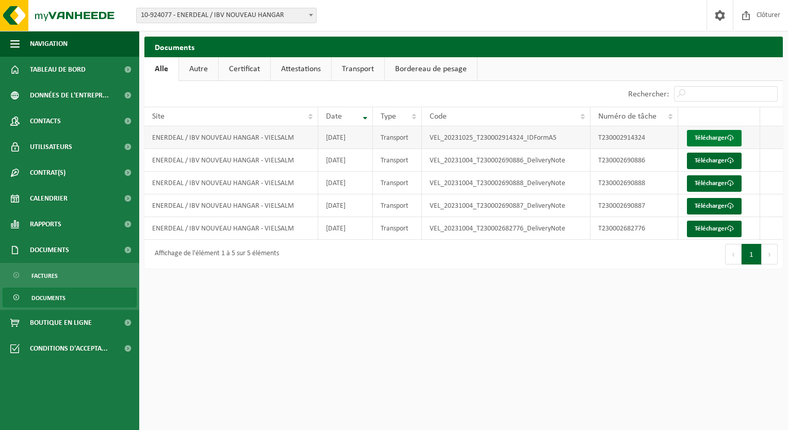
click at [704, 138] on link "Télécharger" at bounding box center [714, 138] width 55 height 17
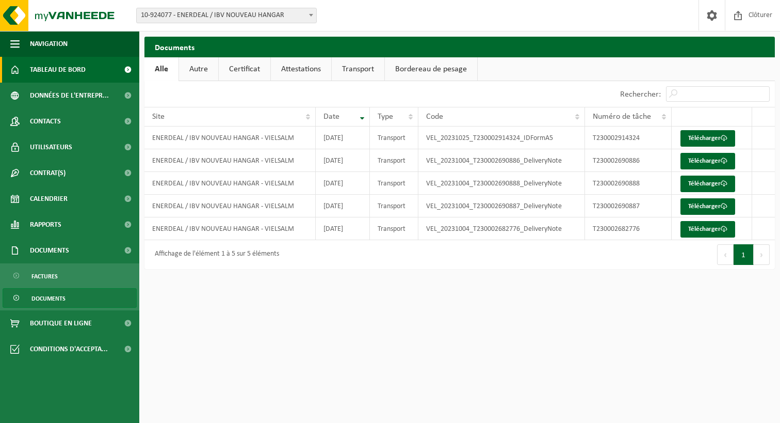
click at [56, 72] on span "Tableau de bord" at bounding box center [58, 70] width 56 height 26
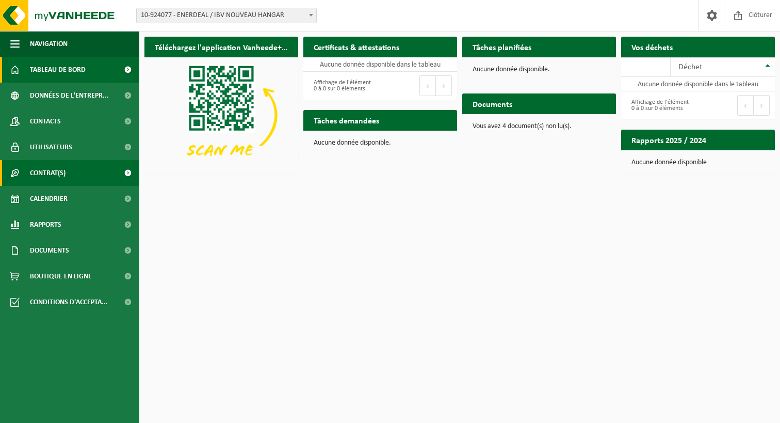
click at [53, 171] on span "Contrat(s)" at bounding box center [48, 173] width 36 height 26
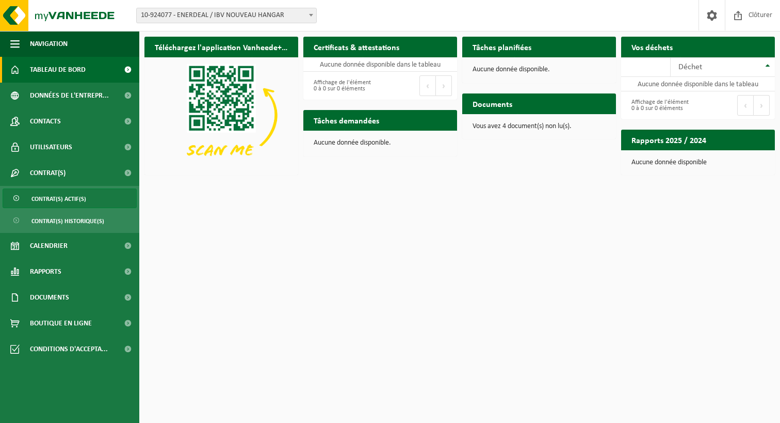
click at [55, 195] on span "Contrat(s) actif(s)" at bounding box center [58, 199] width 55 height 20
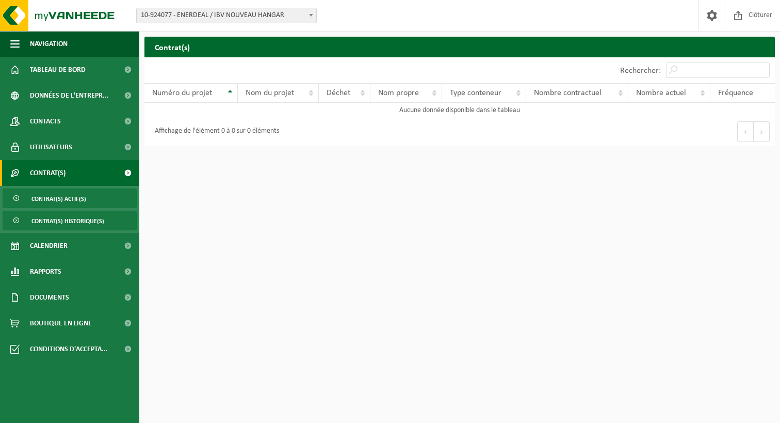
click at [70, 220] on span "Contrat(s) historique(s)" at bounding box center [67, 221] width 73 height 20
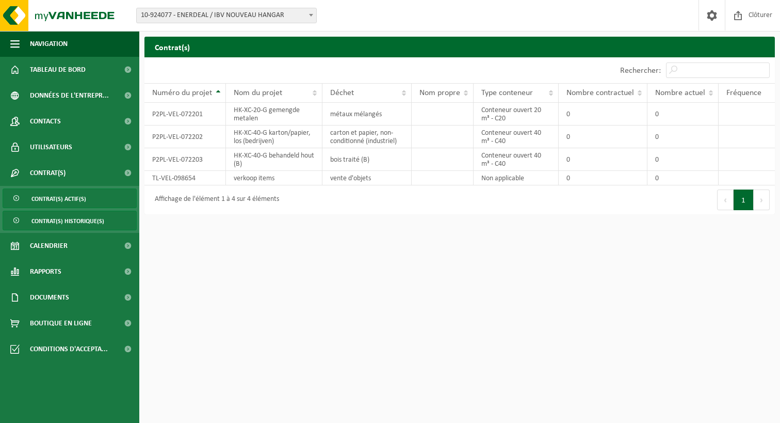
click at [60, 196] on span "Contrat(s) actif(s)" at bounding box center [58, 199] width 55 height 20
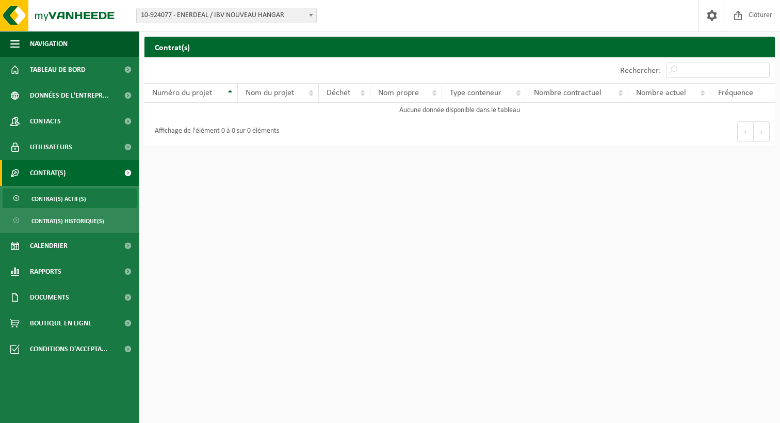
click at [41, 171] on span "Contrat(s)" at bounding box center [48, 173] width 36 height 26
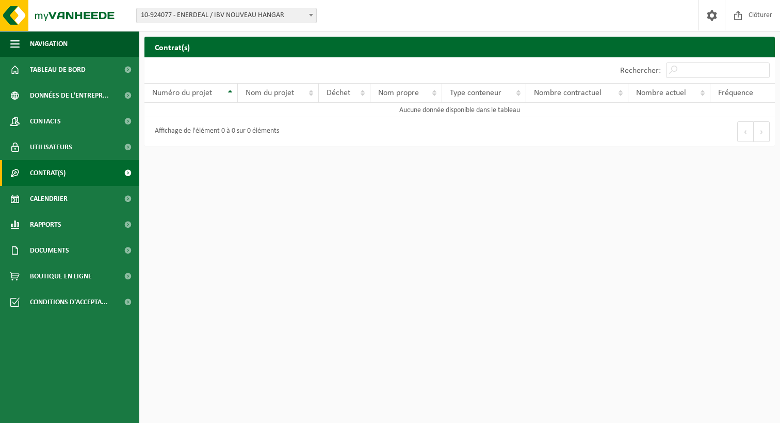
click at [127, 173] on span at bounding box center [127, 173] width 23 height 26
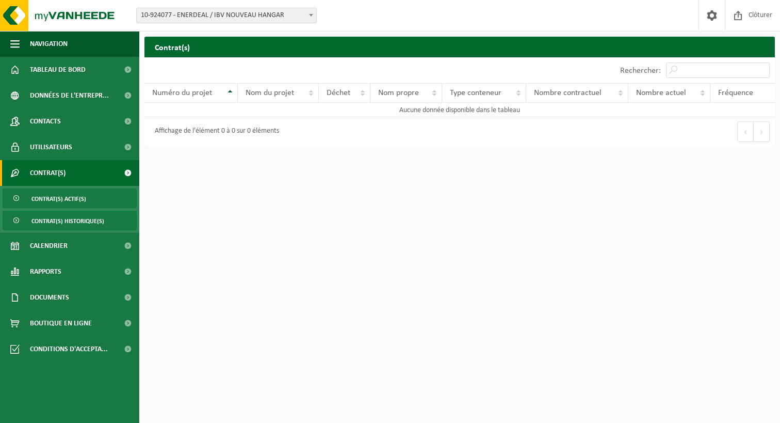
click at [46, 217] on span "Contrat(s) historique(s)" at bounding box center [67, 221] width 73 height 20
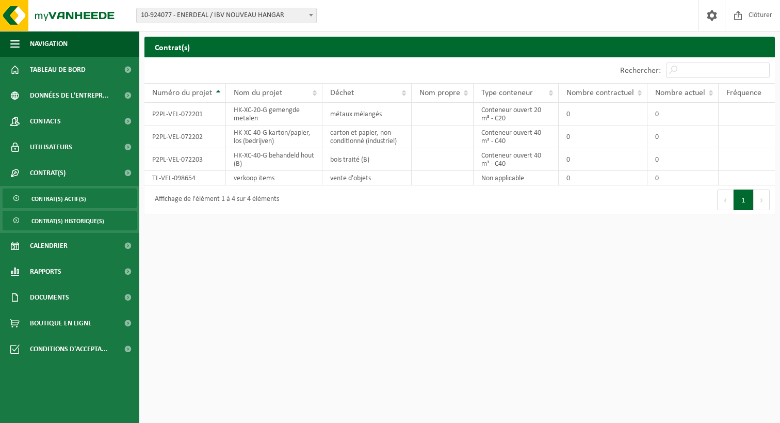
click at [53, 201] on span "Contrat(s) actif(s)" at bounding box center [58, 199] width 55 height 20
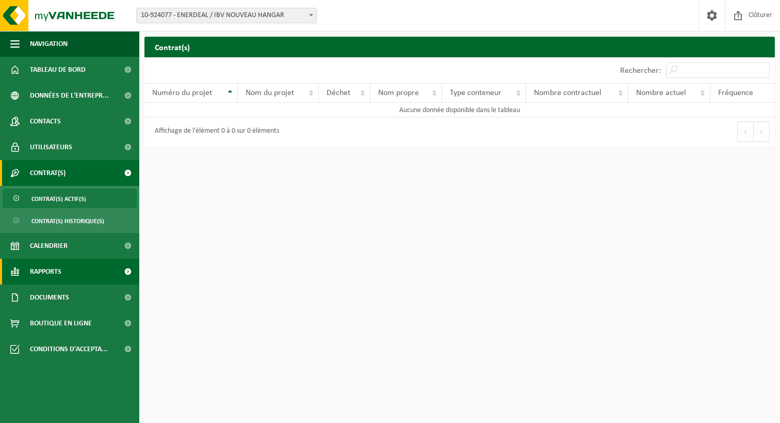
click at [65, 267] on link "Rapports" at bounding box center [69, 271] width 139 height 26
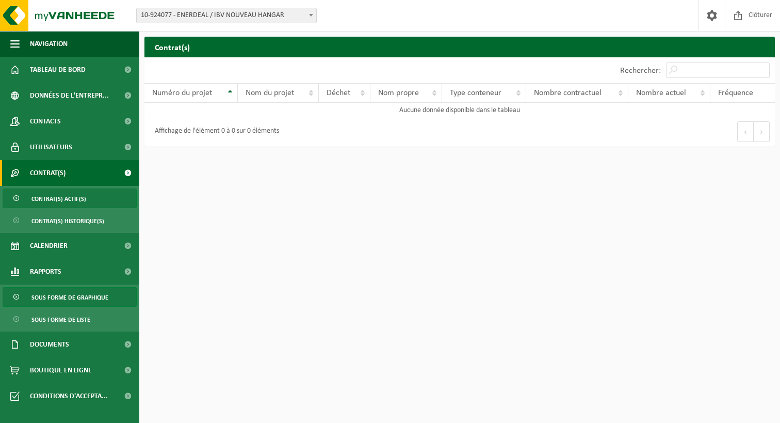
click at [69, 300] on span "Sous forme de graphique" at bounding box center [69, 297] width 77 height 20
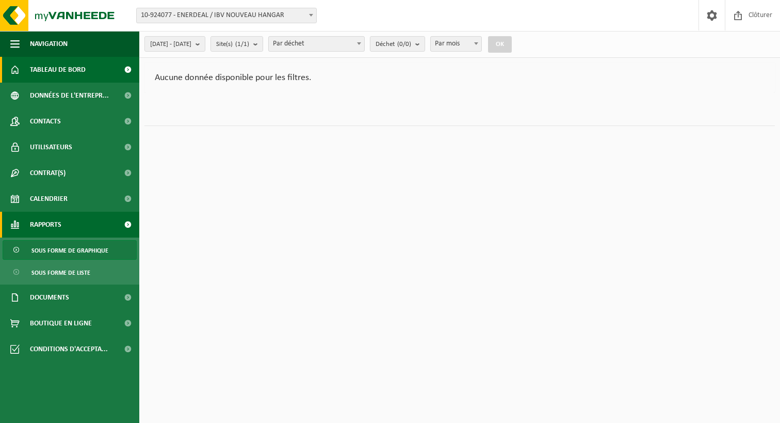
click at [48, 66] on span "Tableau de bord" at bounding box center [58, 70] width 56 height 26
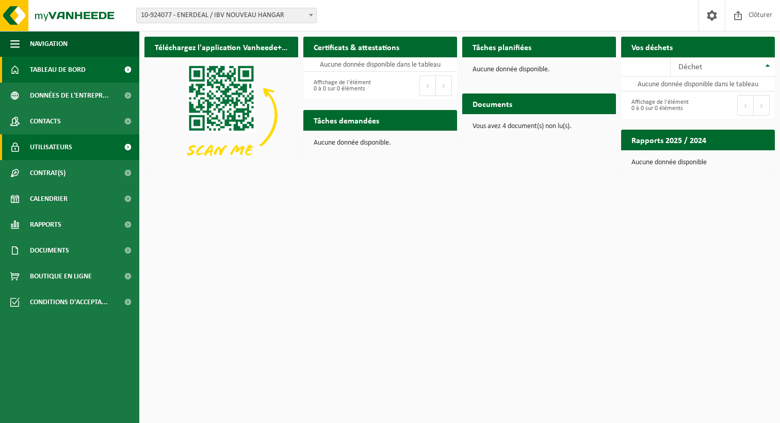
click at [55, 146] on span "Utilisateurs" at bounding box center [51, 147] width 42 height 26
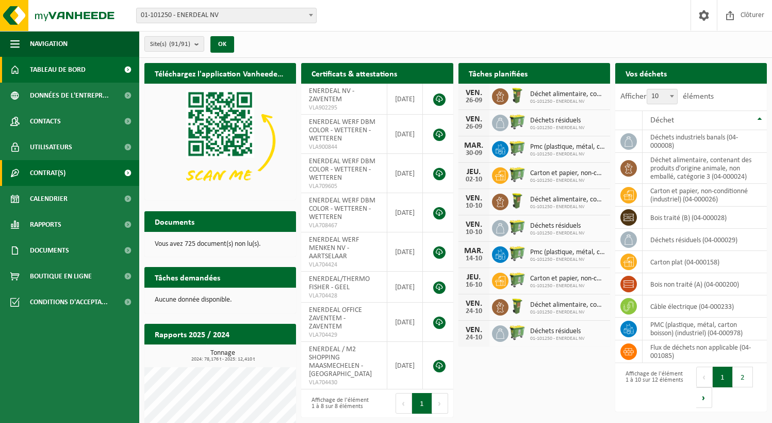
click at [41, 171] on span "Contrat(s)" at bounding box center [48, 173] width 36 height 26
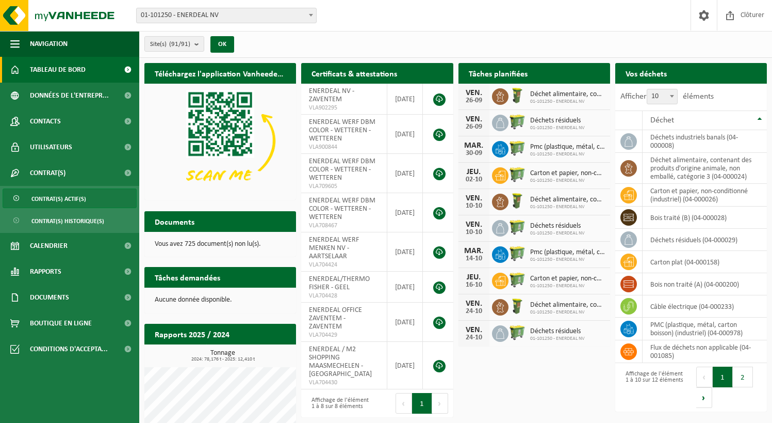
click at [43, 196] on span "Contrat(s) actif(s)" at bounding box center [58, 199] width 55 height 20
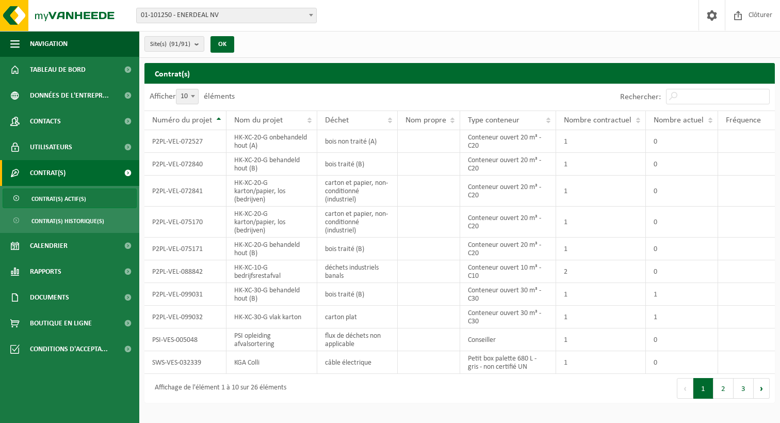
click at [194, 94] on span at bounding box center [193, 95] width 10 height 13
click at [194, 89] on select "10 25 50 100" at bounding box center [194, 89] width 31 height 1
select select "100"
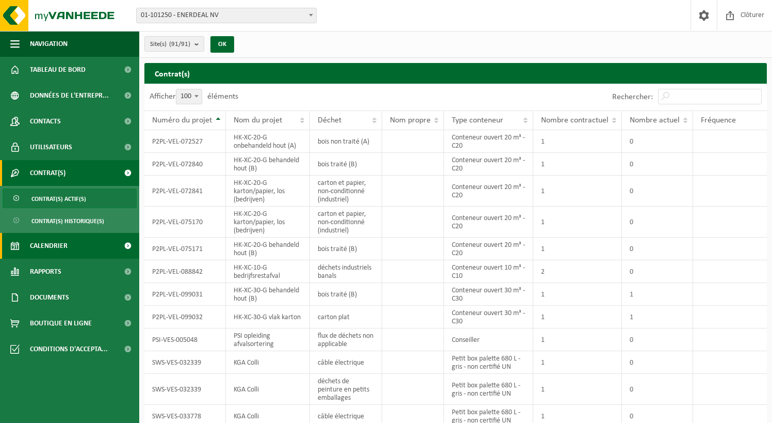
click at [59, 245] on span "Calendrier" at bounding box center [49, 246] width 38 height 26
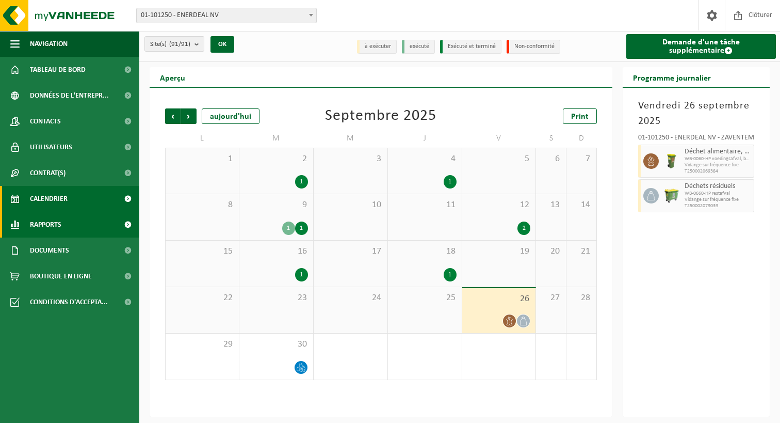
click at [48, 221] on span "Rapports" at bounding box center [45, 225] width 31 height 26
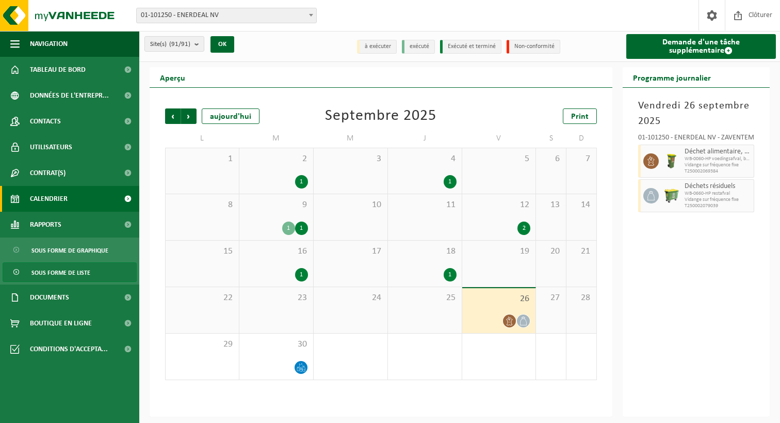
click at [56, 273] on span "Sous forme de liste" at bounding box center [60, 273] width 59 height 20
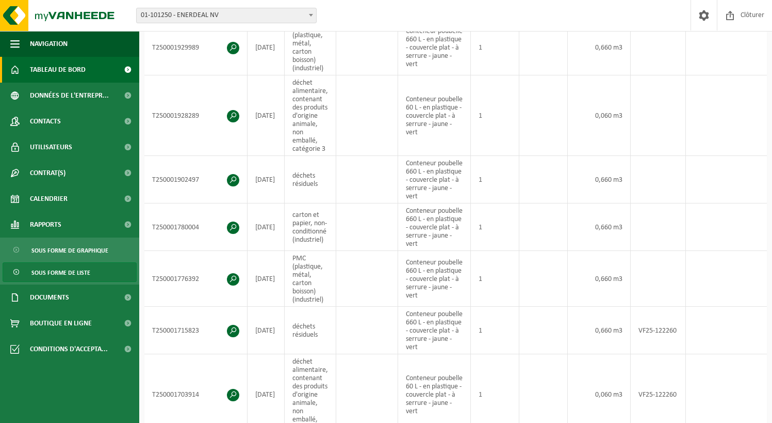
scroll to position [206, 0]
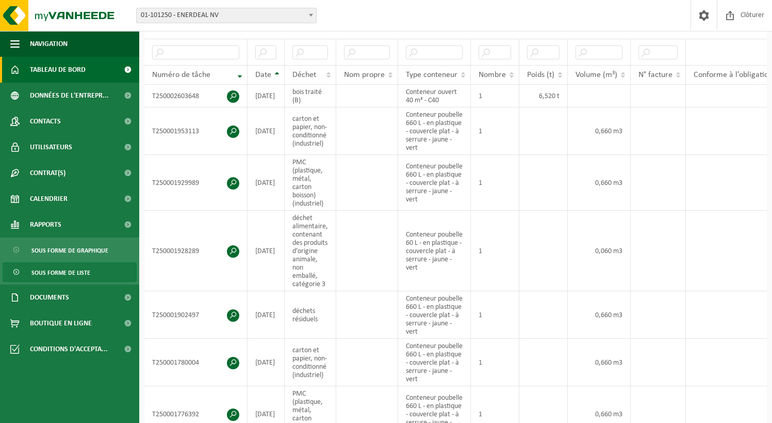
click at [46, 73] on span "Tableau de bord" at bounding box center [58, 70] width 56 height 26
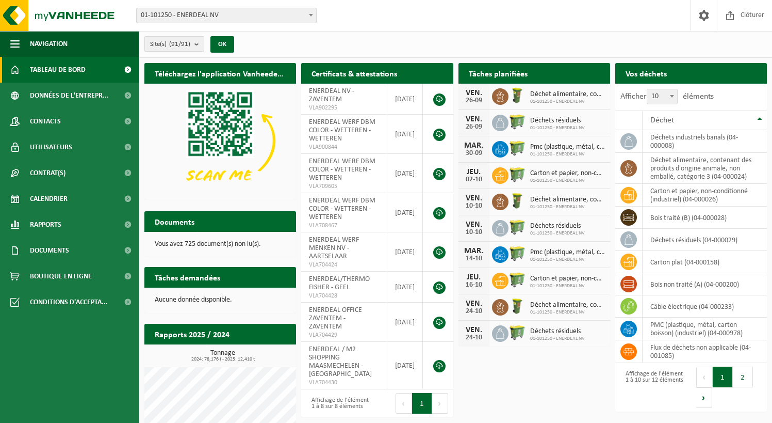
click at [197, 43] on b "submit" at bounding box center [199, 44] width 9 height 14
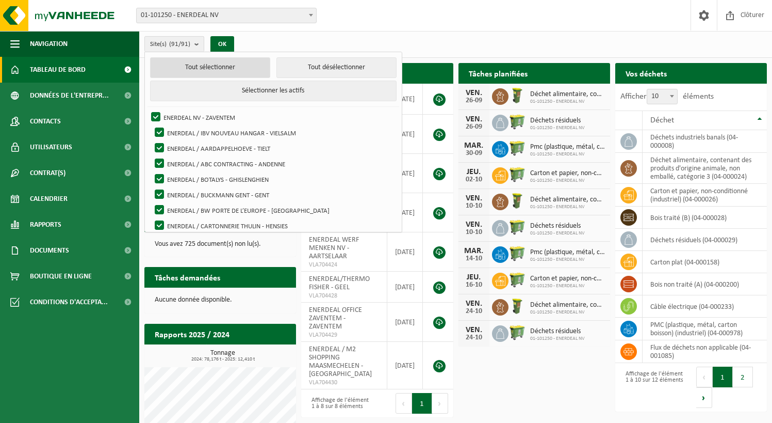
click at [179, 66] on button "Tout sélectionner" at bounding box center [210, 67] width 120 height 21
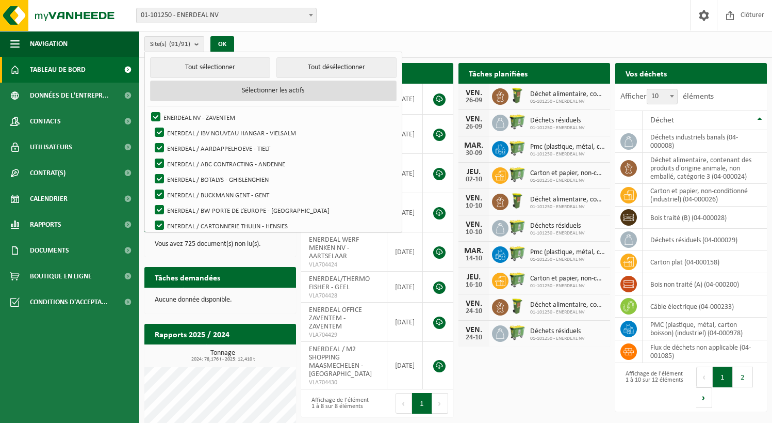
click at [253, 91] on button "Sélectionner les actifs" at bounding box center [273, 90] width 247 height 21
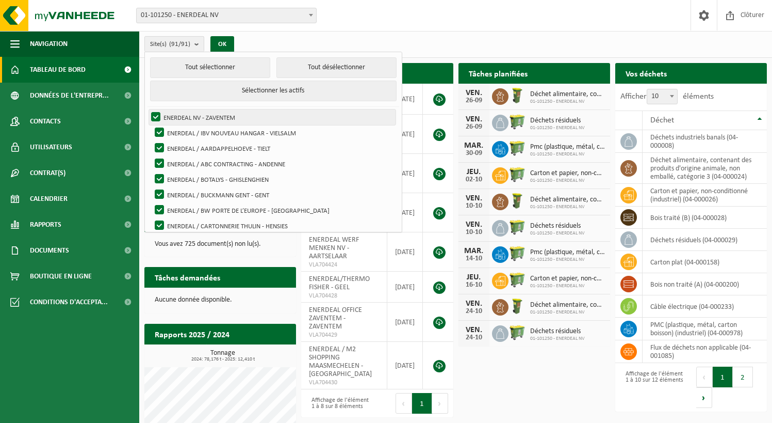
click at [208, 114] on label "ENERDEAL NV - ZAVENTEM" at bounding box center [272, 116] width 247 height 15
click at [148, 109] on input "ENERDEAL NV - ZAVENTEM" at bounding box center [147, 109] width 1 height 1
click at [208, 114] on label "ENERDEAL NV - ZAVENTEM" at bounding box center [272, 116] width 247 height 15
click at [148, 109] on input "ENERDEAL NV - ZAVENTEM" at bounding box center [147, 109] width 1 height 1
checkbox input "true"
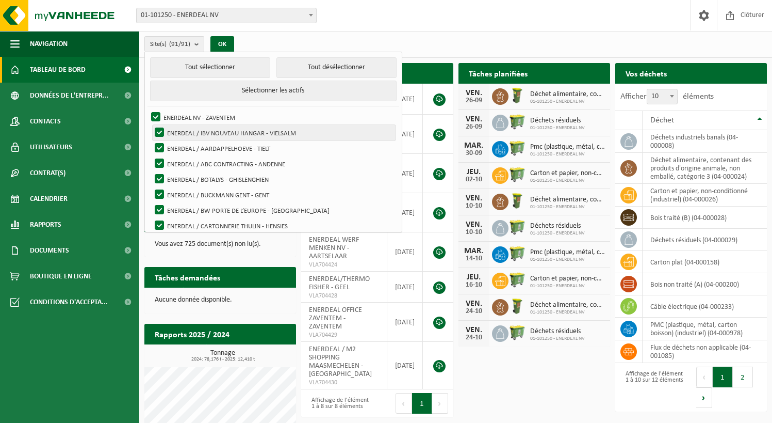
click at [159, 131] on label "ENERDEAL / IBV NOUVEAU HANGAR - VIELSALM" at bounding box center [274, 132] width 243 height 15
click at [151, 125] on input "ENERDEAL / IBV NOUVEAU HANGAR - VIELSALM" at bounding box center [151, 124] width 1 height 1
click at [159, 131] on label "ENERDEAL / IBV NOUVEAU HANGAR - VIELSALM" at bounding box center [274, 132] width 243 height 15
click at [151, 125] on input "ENERDEAL / IBV NOUVEAU HANGAR - VIELSALM" at bounding box center [151, 124] width 1 height 1
checkbox input "true"
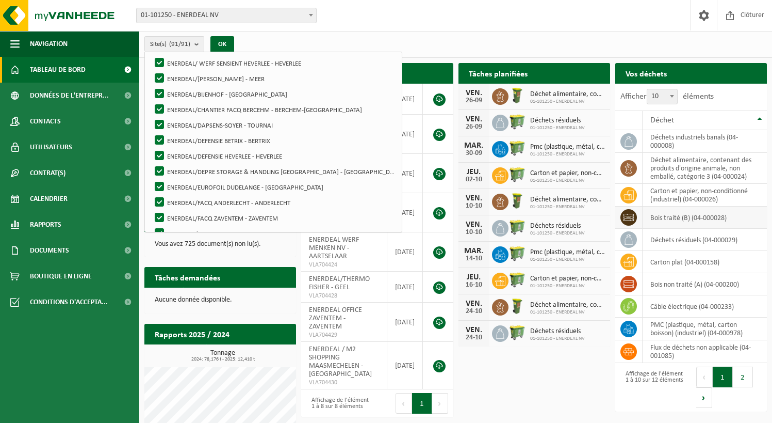
scroll to position [1032, 0]
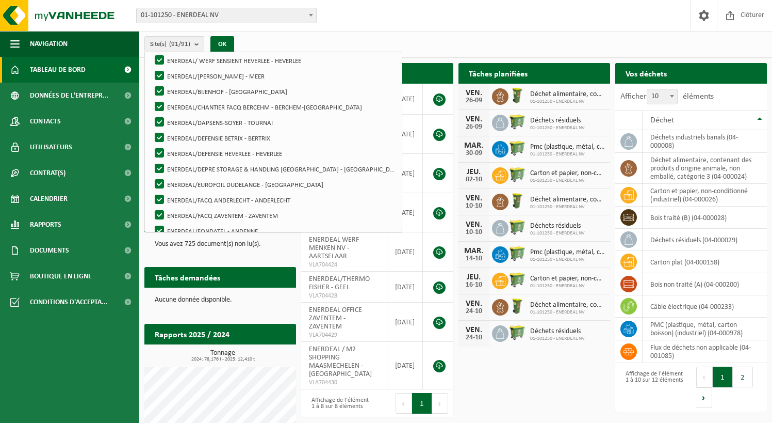
click at [666, 48] on div "Site(s) (91/91) Tout sélectionner Tout désélectionner Sélectionner les actifs E…" at bounding box center [455, 44] width 633 height 27
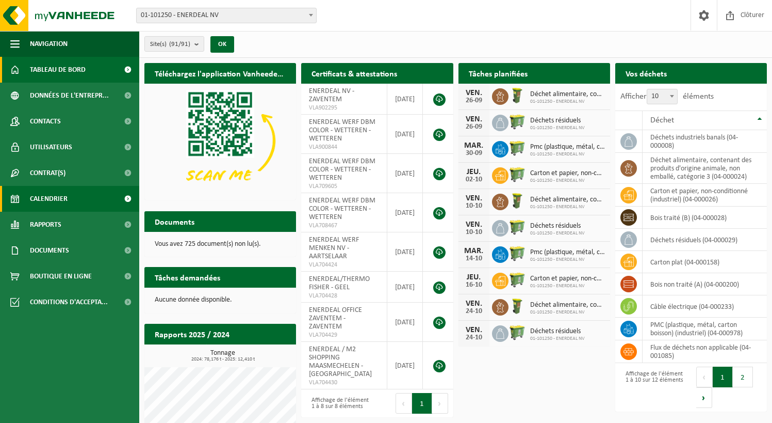
click at [63, 197] on span "Calendrier" at bounding box center [49, 199] width 38 height 26
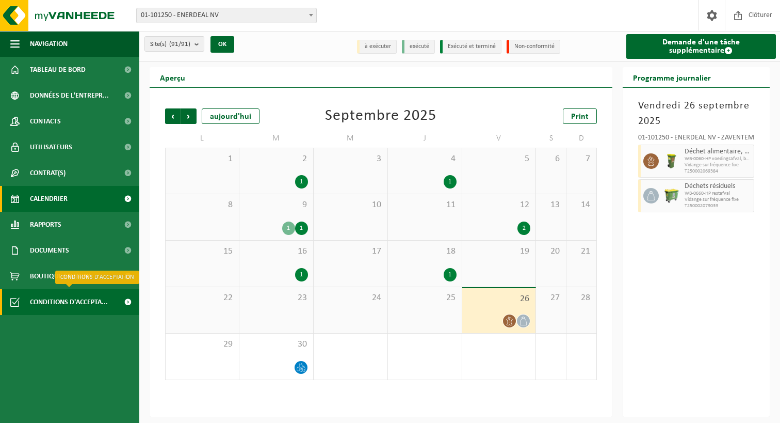
click at [53, 305] on span "Conditions d'accepta..." at bounding box center [69, 302] width 78 height 26
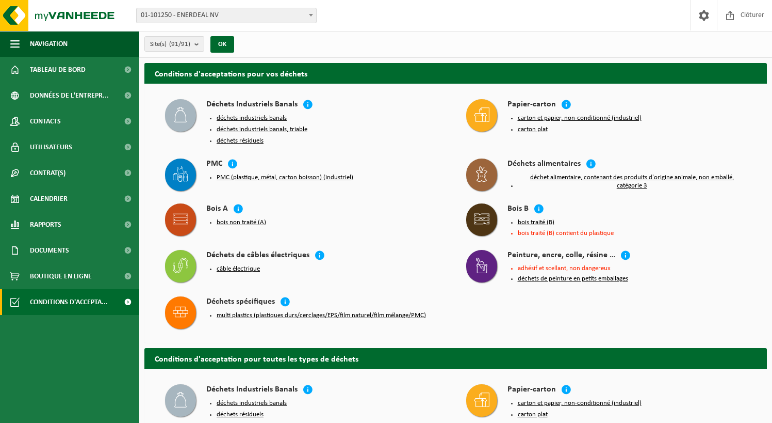
click at [249, 116] on button "déchets industriels banals" at bounding box center [252, 118] width 70 height 8
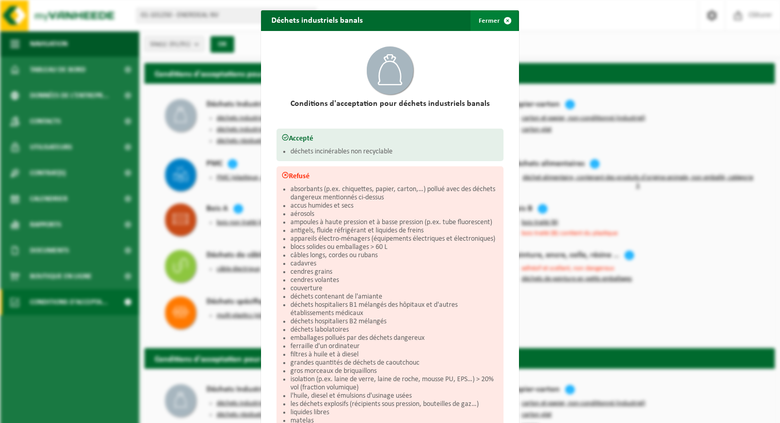
click at [505, 15] on span "button" at bounding box center [507, 20] width 21 height 21
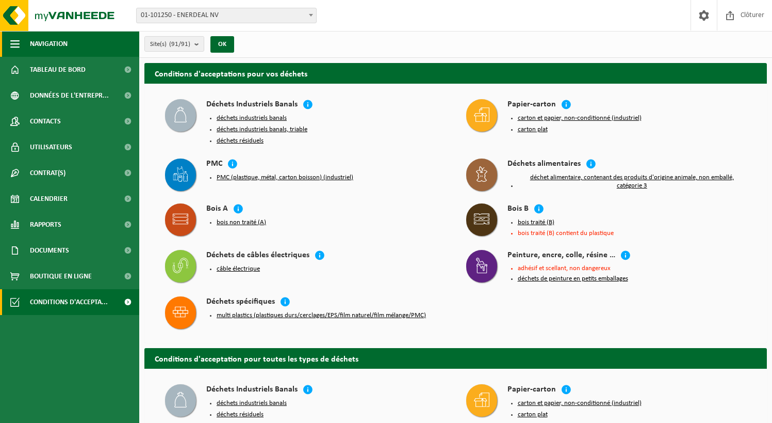
click at [17, 41] on span "button" at bounding box center [14, 44] width 9 height 26
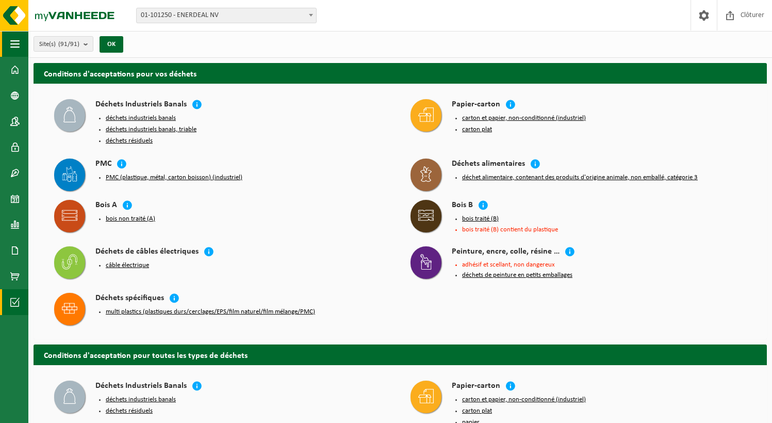
click at [17, 42] on span "button" at bounding box center [14, 44] width 9 height 26
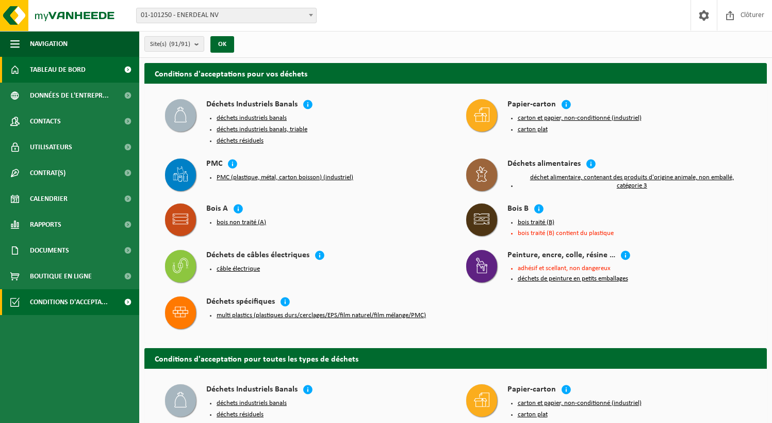
click at [35, 69] on span "Tableau de bord" at bounding box center [58, 70] width 56 height 26
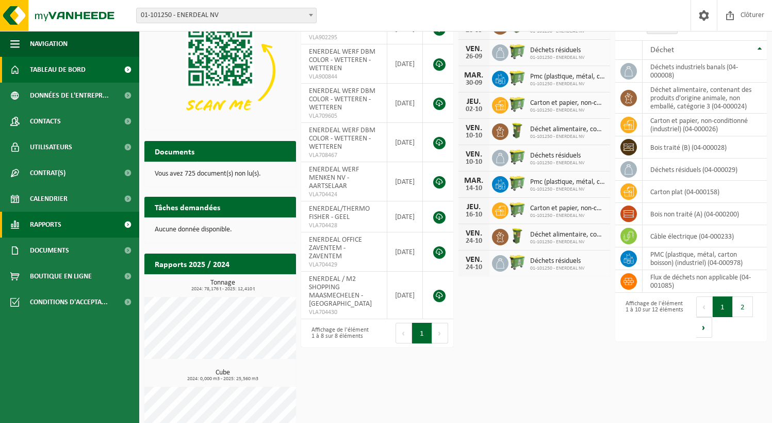
scroll to position [103, 0]
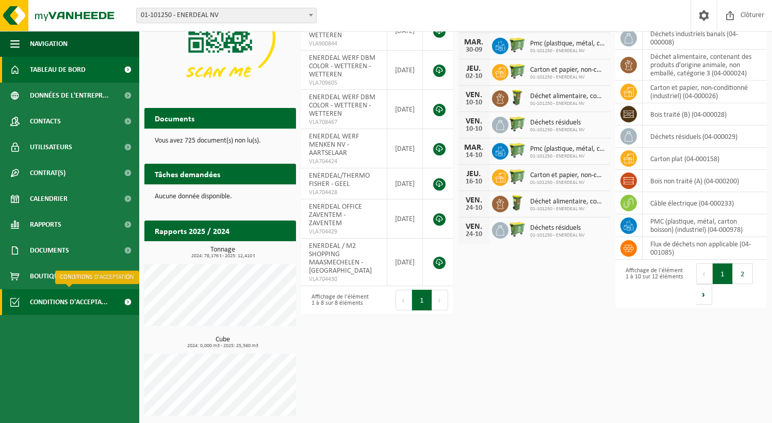
click at [50, 302] on span "Conditions d'accepta..." at bounding box center [69, 302] width 78 height 26
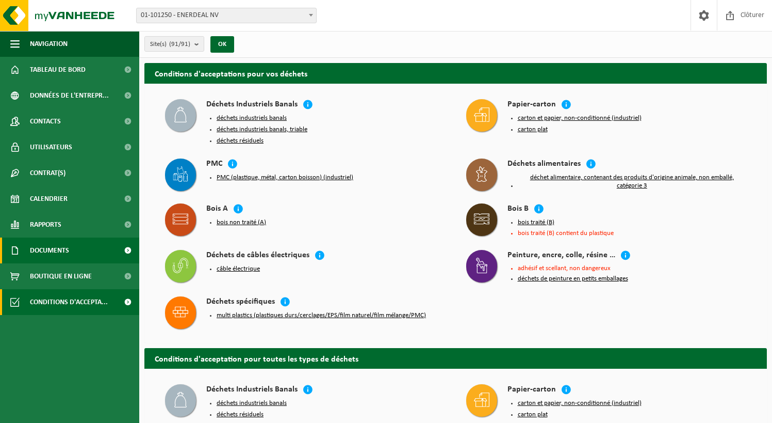
click at [52, 253] on span "Documents" at bounding box center [49, 250] width 39 height 26
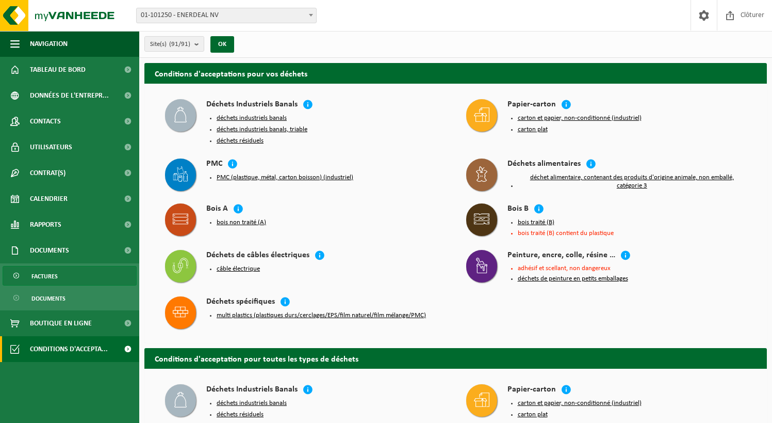
click at [43, 278] on span "Factures" at bounding box center [44, 276] width 26 height 20
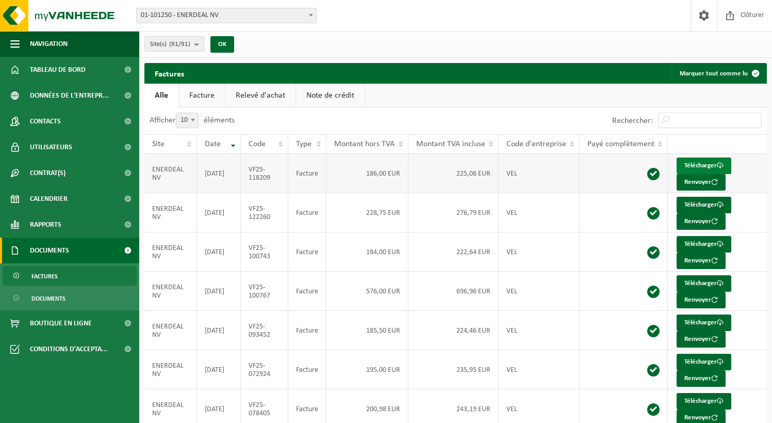
click at [687, 166] on link "Télécharger" at bounding box center [704, 165] width 55 height 17
